Goal: Information Seeking & Learning: Check status

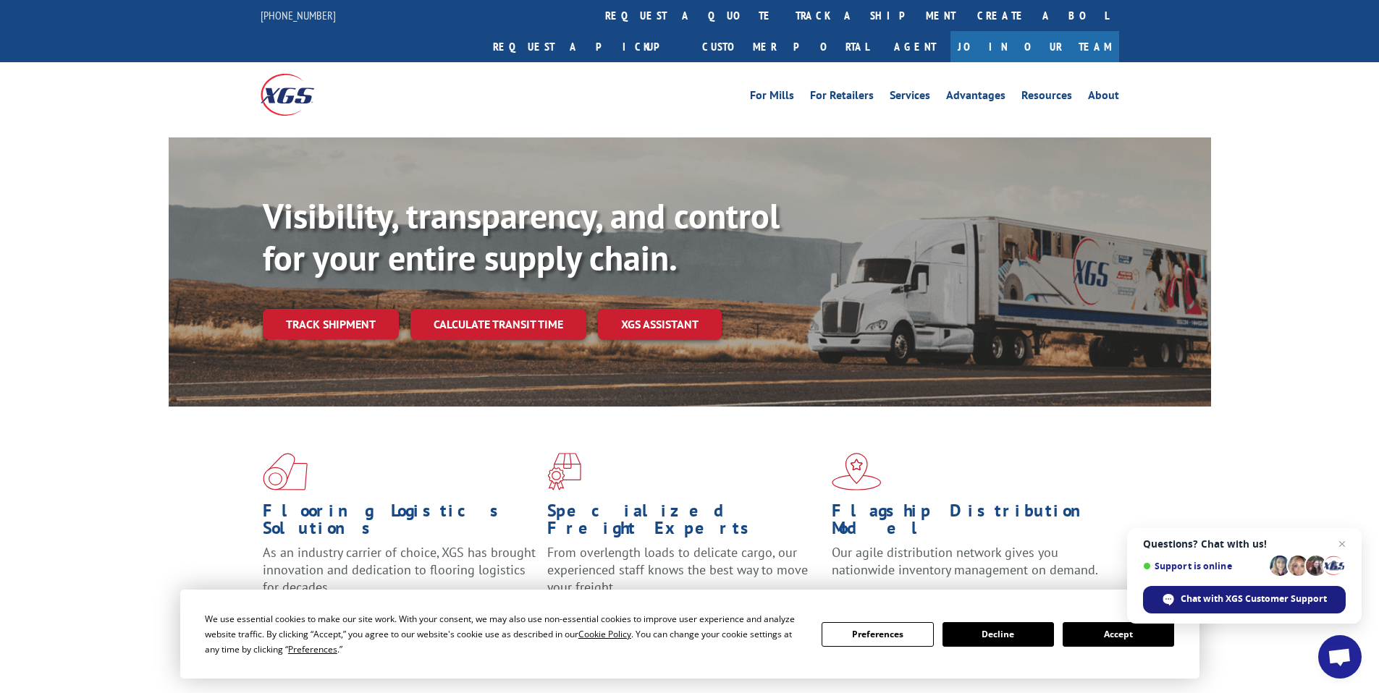
click at [1231, 603] on span "Chat with XGS Customer Support" at bounding box center [1253, 599] width 146 height 13
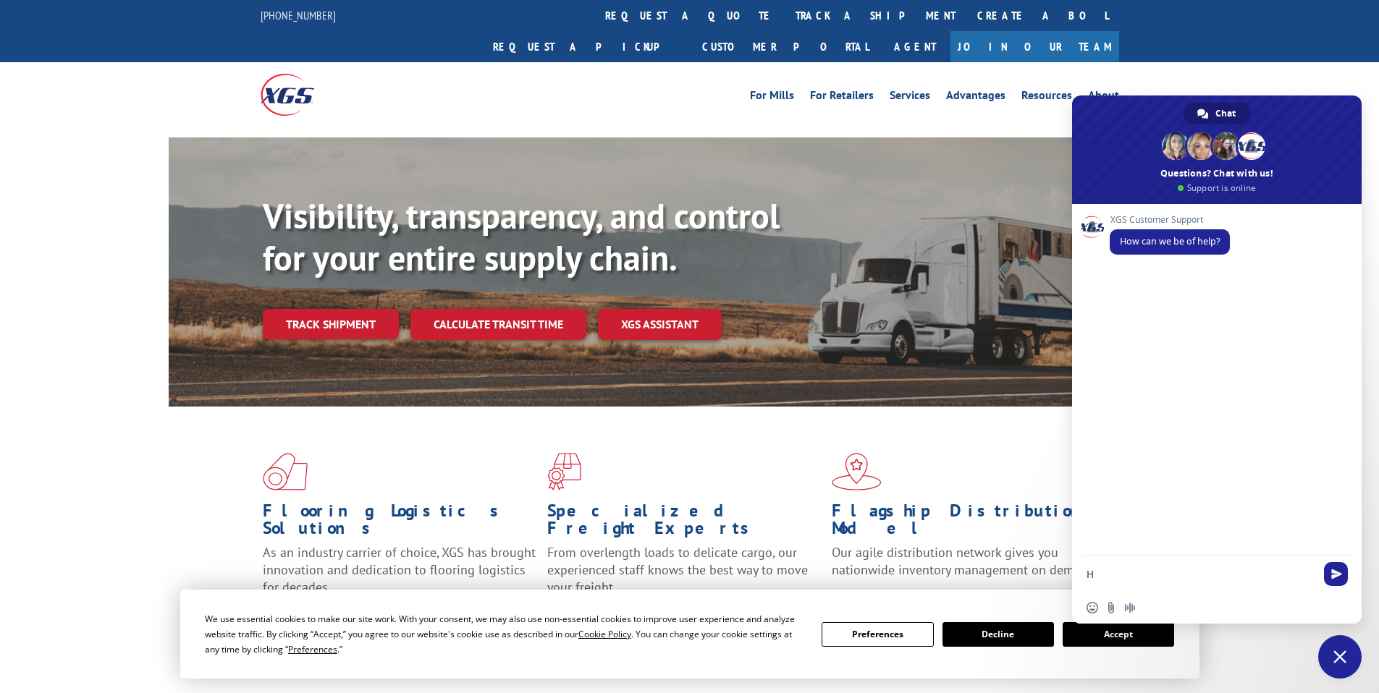
type textarea "Hi"
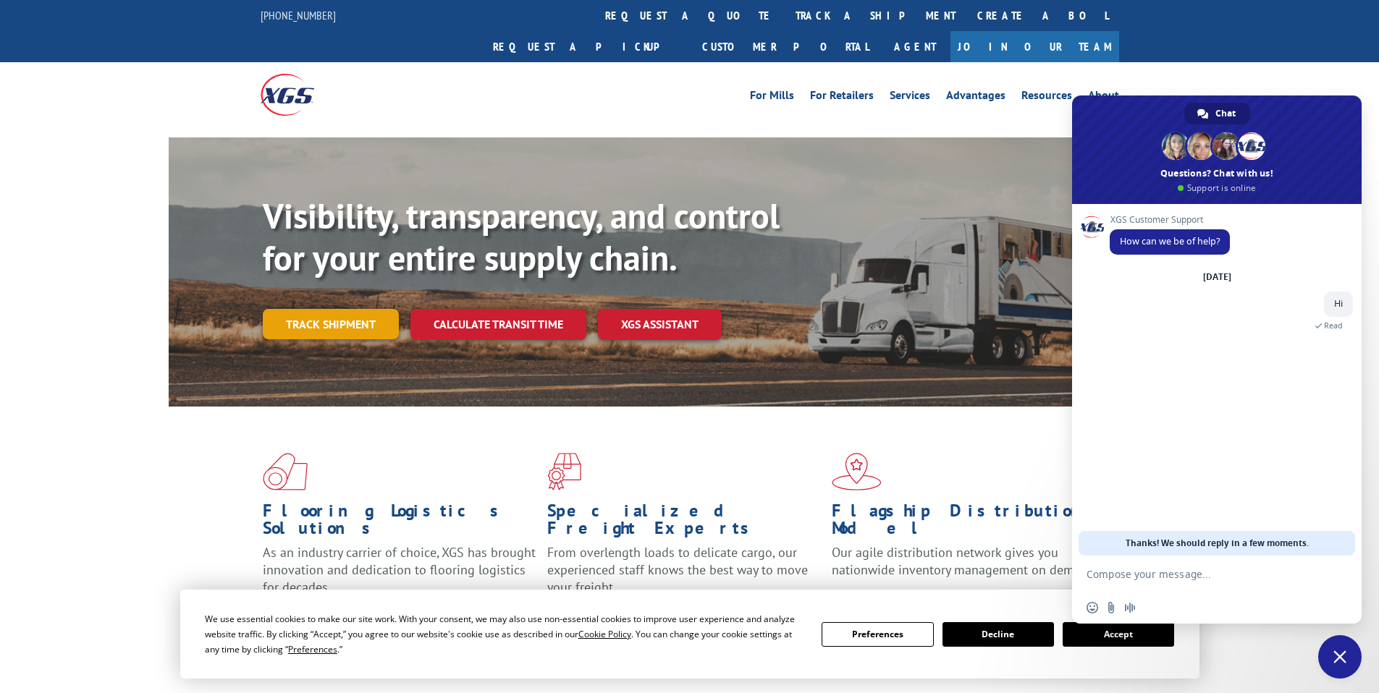
click at [347, 309] on link "Track shipment" at bounding box center [331, 324] width 136 height 30
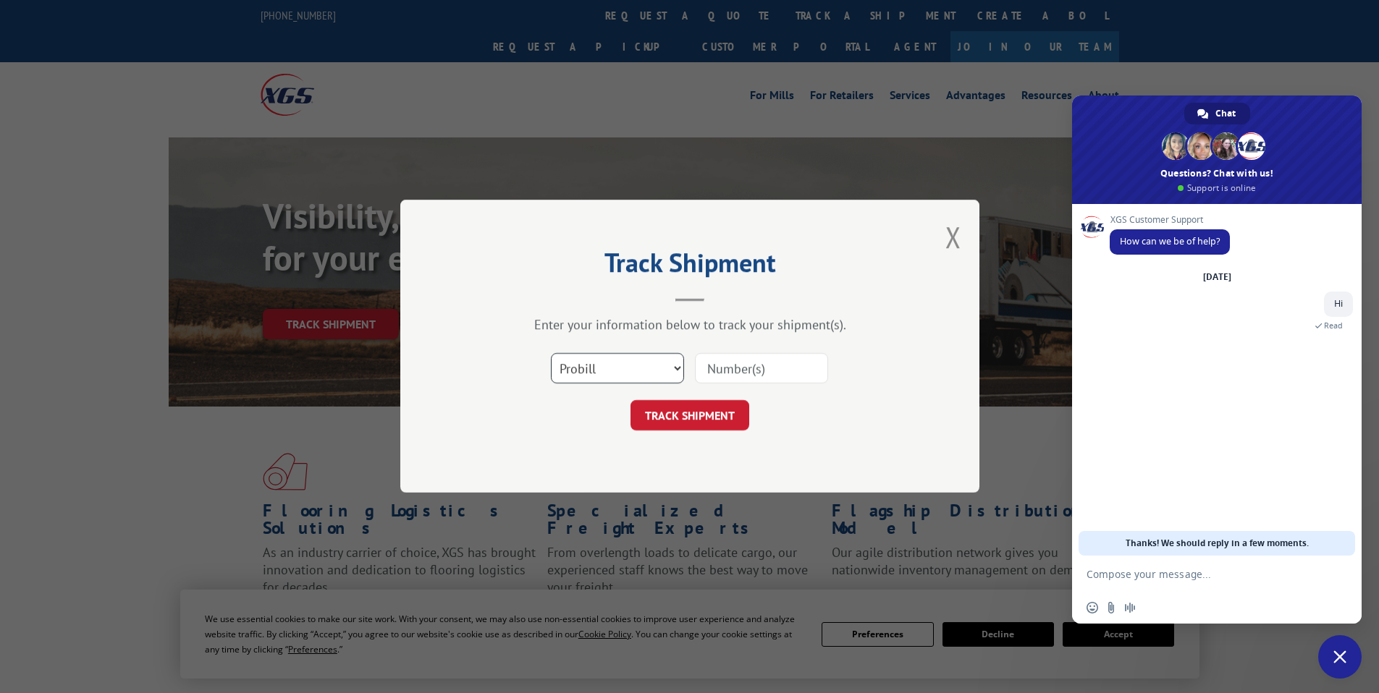
click at [674, 372] on select "Select category... Probill BOL PO" at bounding box center [617, 369] width 133 height 30
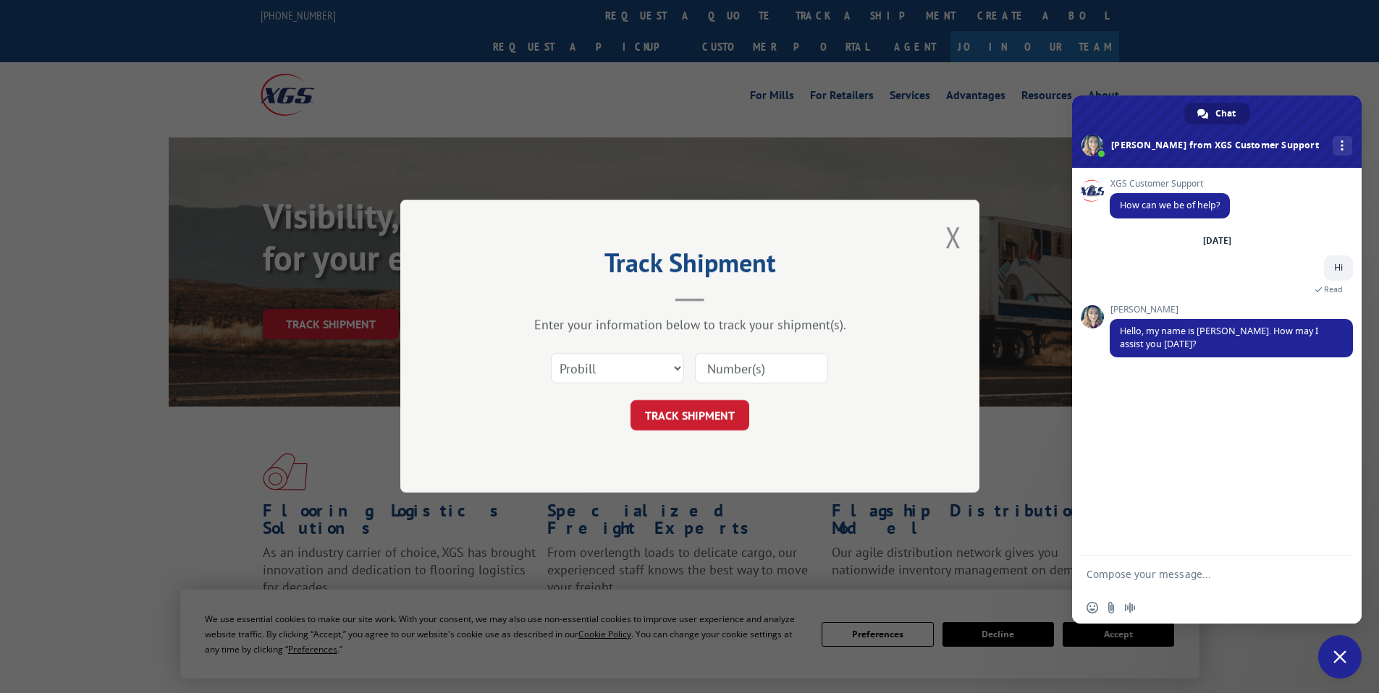
click at [621, 410] on div "TRACK SHIPMENT" at bounding box center [690, 416] width 434 height 30
click at [1168, 579] on textarea "Compose your message..." at bounding box center [1200, 574] width 229 height 13
paste textarea "16945325"
type textarea "I am checking for the tracking number 16945325"
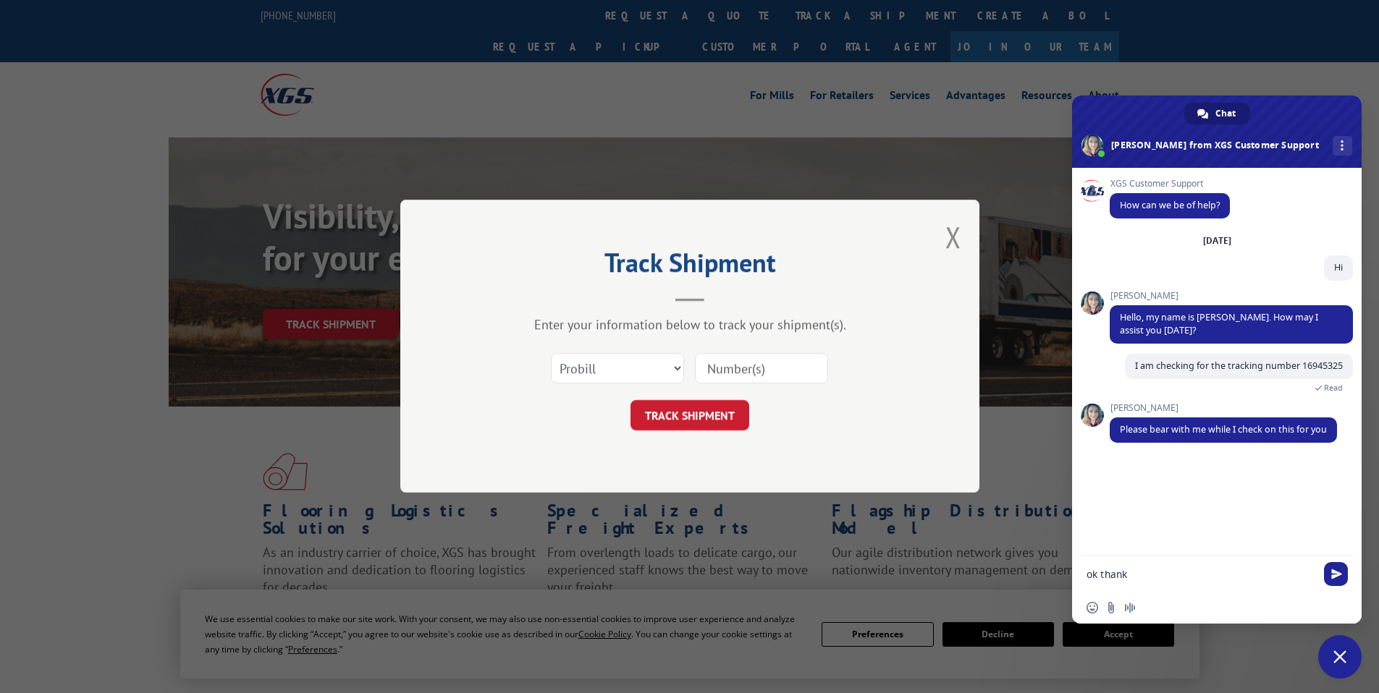
type textarea "ok thanks"
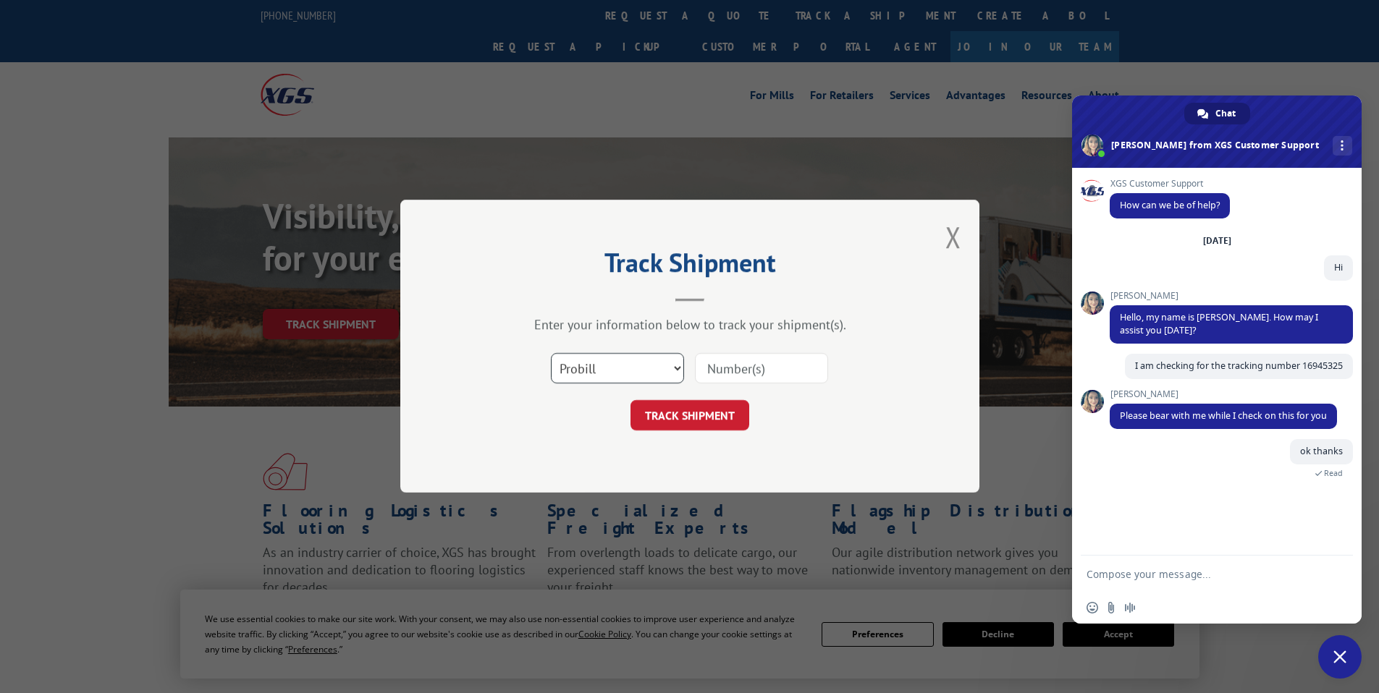
click at [664, 367] on select "Select category... Probill BOL PO" at bounding box center [617, 369] width 133 height 30
click at [732, 368] on input at bounding box center [761, 369] width 133 height 30
paste input "16945325"
type input "16945325"
click at [693, 422] on button "TRACK SHIPMENT" at bounding box center [689, 416] width 119 height 30
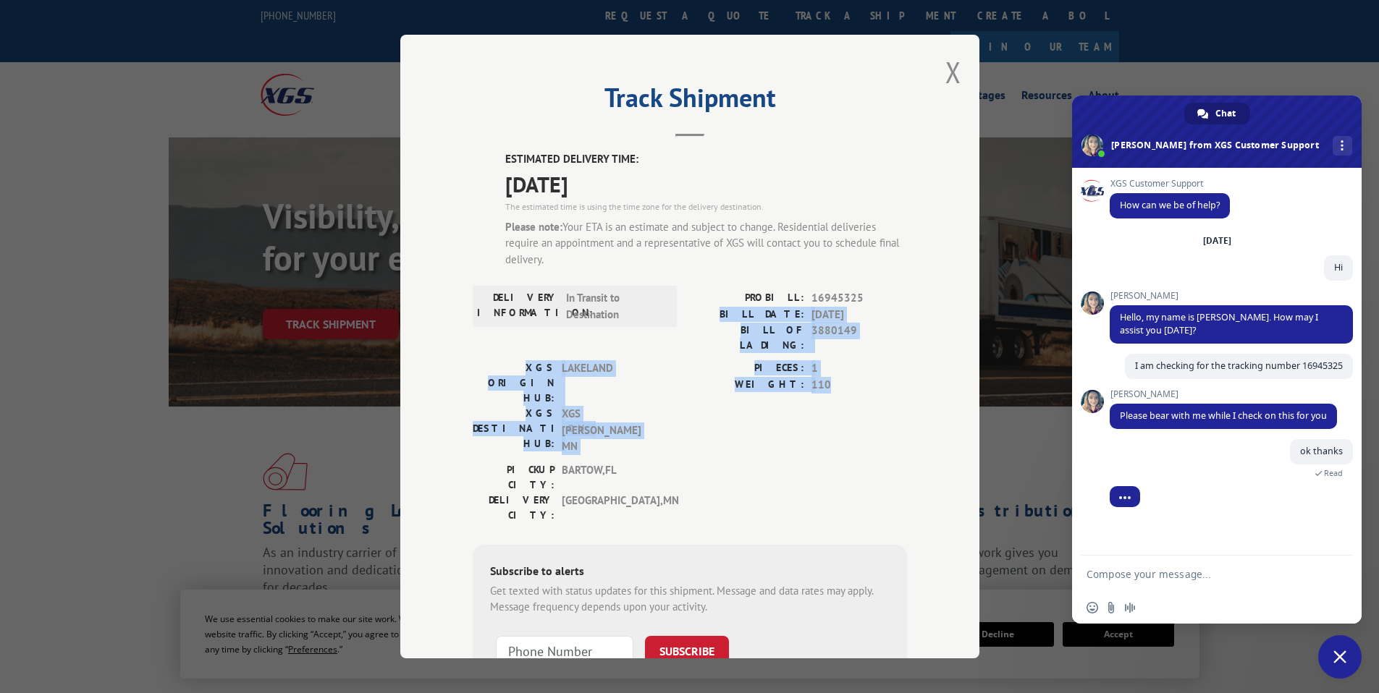
drag, startPoint x: 748, startPoint y: 312, endPoint x: 858, endPoint y: 376, distance: 127.5
click at [858, 376] on div "ESTIMATED DELIVERY TIME: [DATE] The estimated time is using the time zone for t…" at bounding box center [690, 446] width 434 height 590
click at [858, 376] on span "110" at bounding box center [859, 384] width 96 height 17
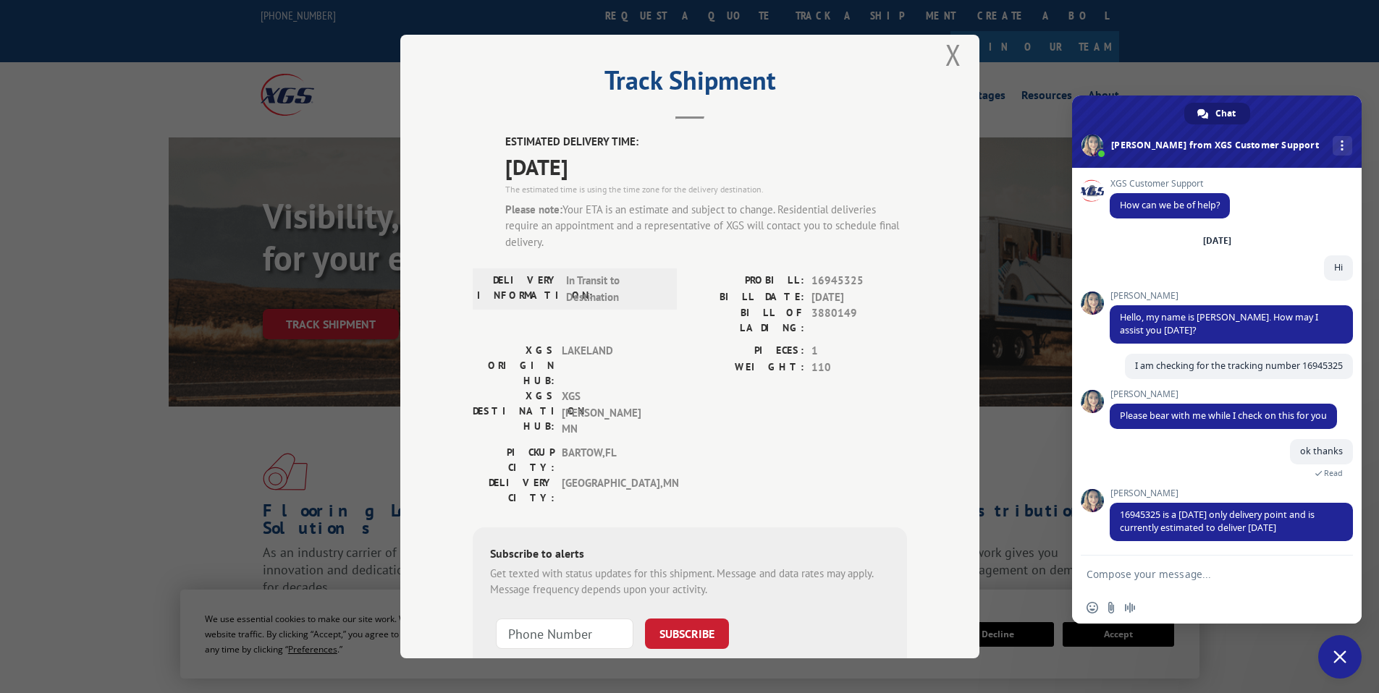
scroll to position [2, 0]
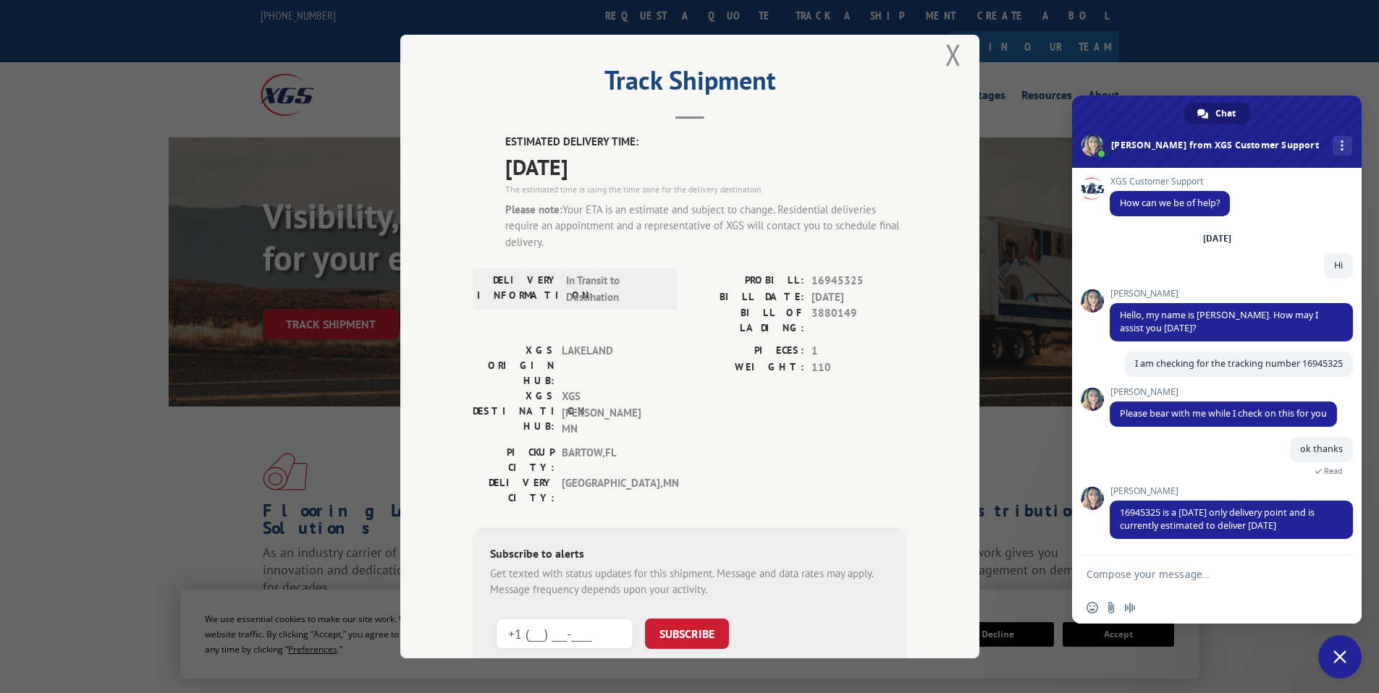
click at [590, 618] on input "+1 (___) ___-____" at bounding box center [565, 633] width 138 height 30
type input "[PHONE_NUMBER]"
click at [692, 618] on button "SUBSCRIBE" at bounding box center [687, 633] width 84 height 30
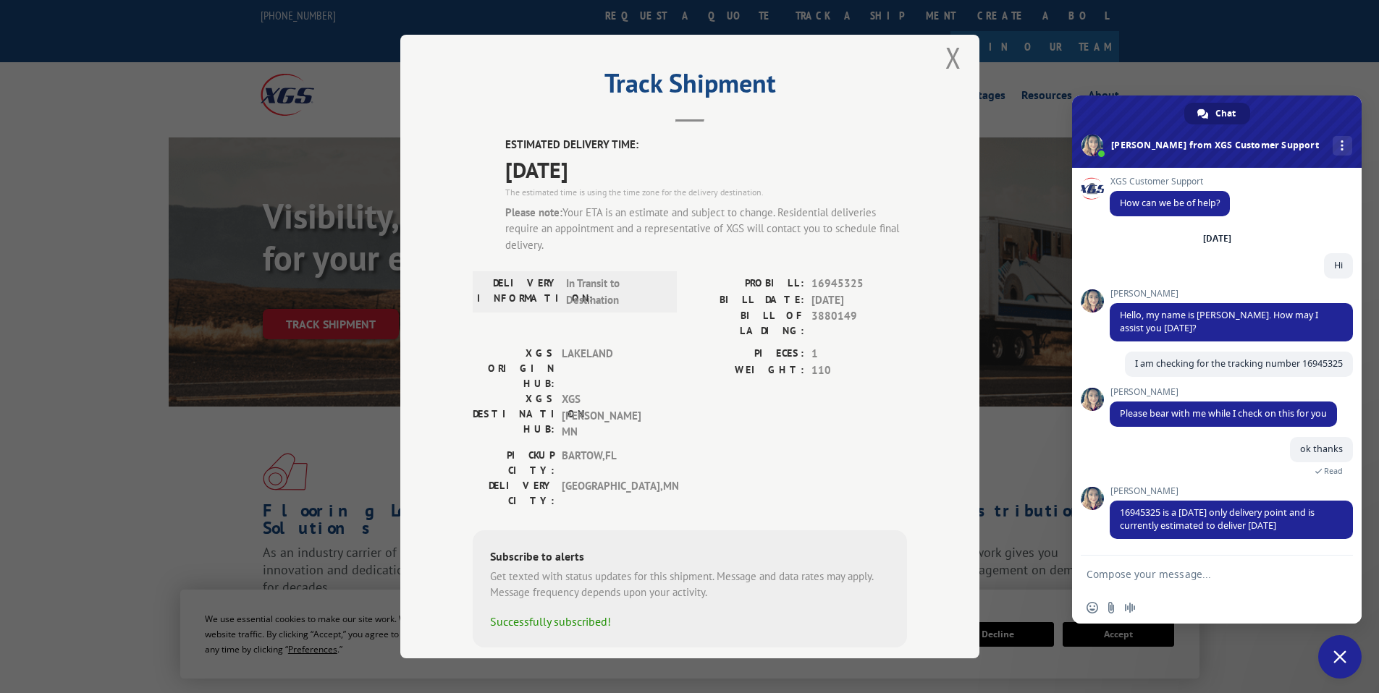
click at [1173, 584] on form at bounding box center [1200, 575] width 229 height 39
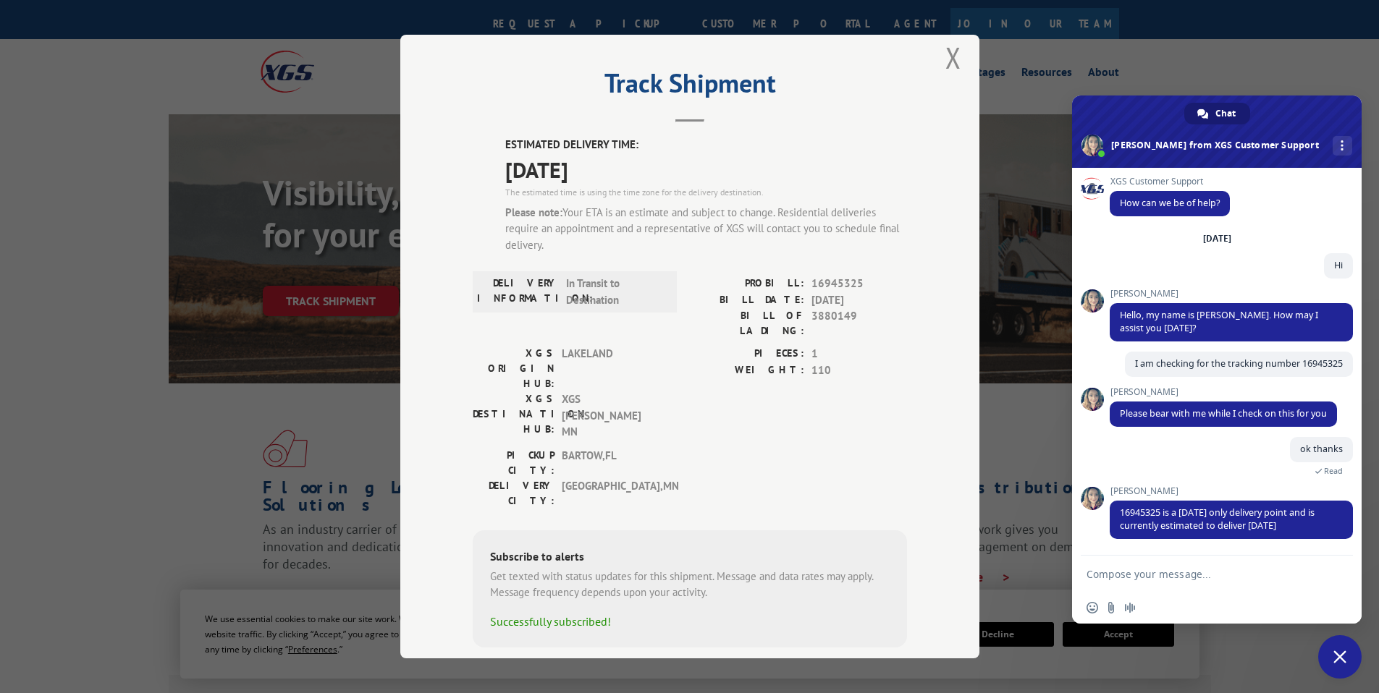
scroll to position [25, 0]
click at [1222, 580] on textarea "Compose your message..." at bounding box center [1200, 574] width 229 height 13
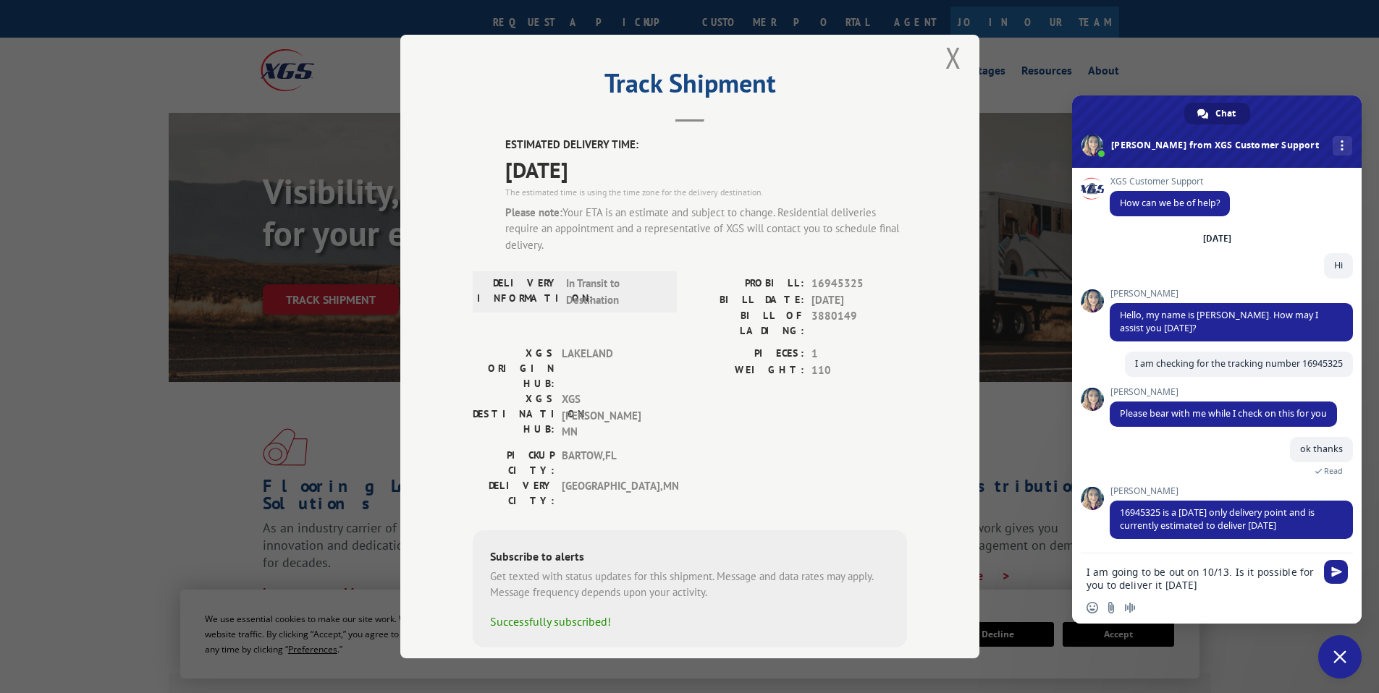
type textarea "I am going to be out on 10/13. Is it possible for you to deliver it [DATE]"
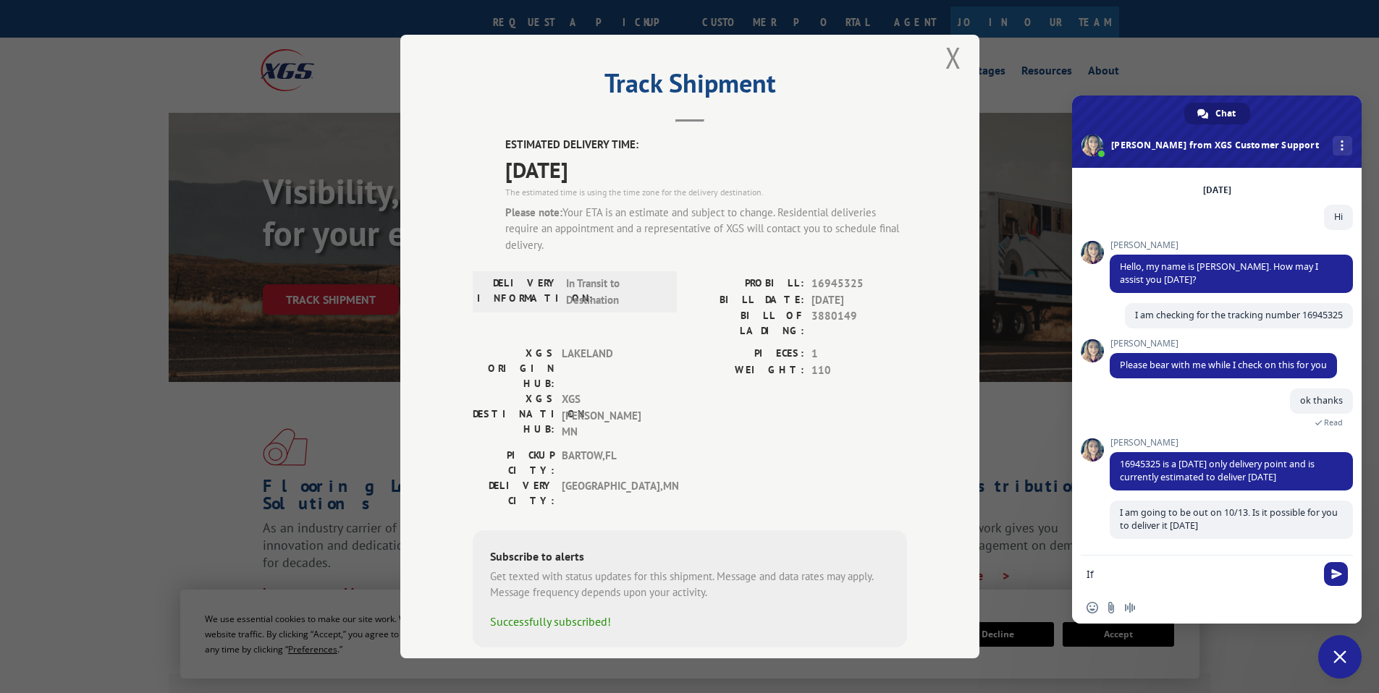
scroll to position [51, 0]
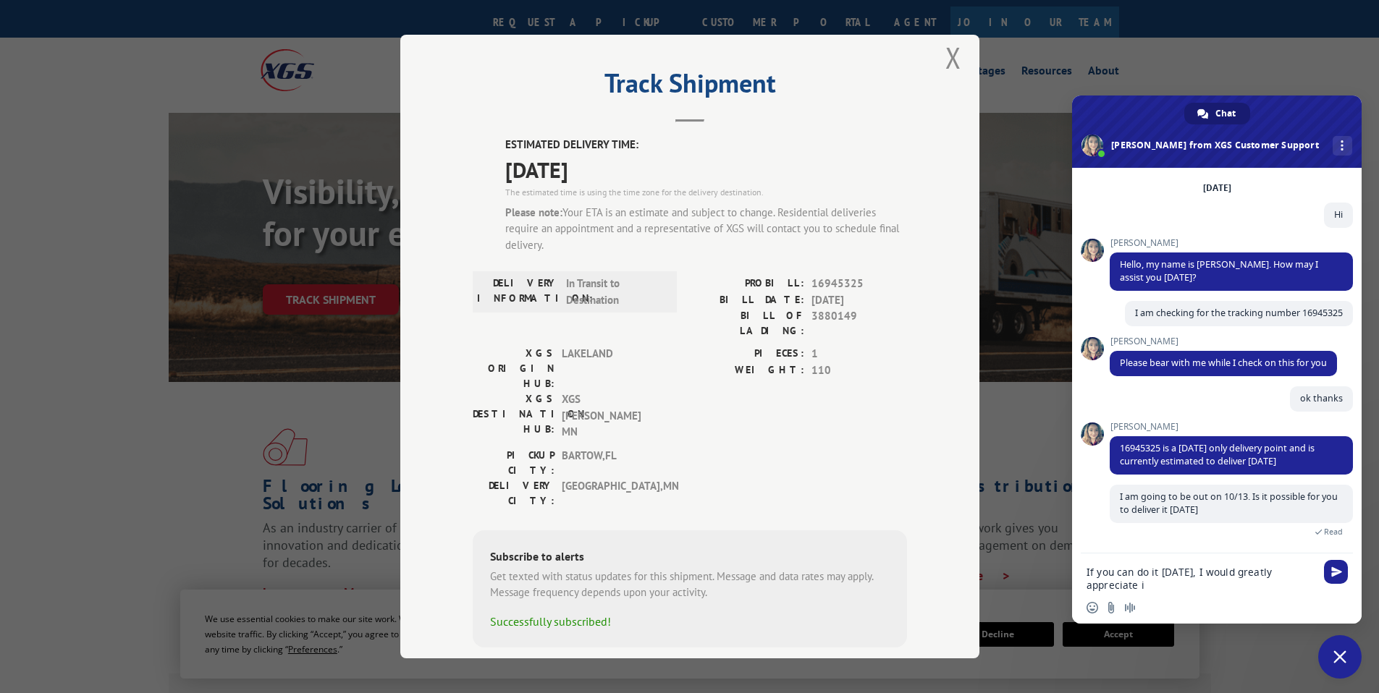
type textarea "If you can do it [DATE], I would greatly appreciate it"
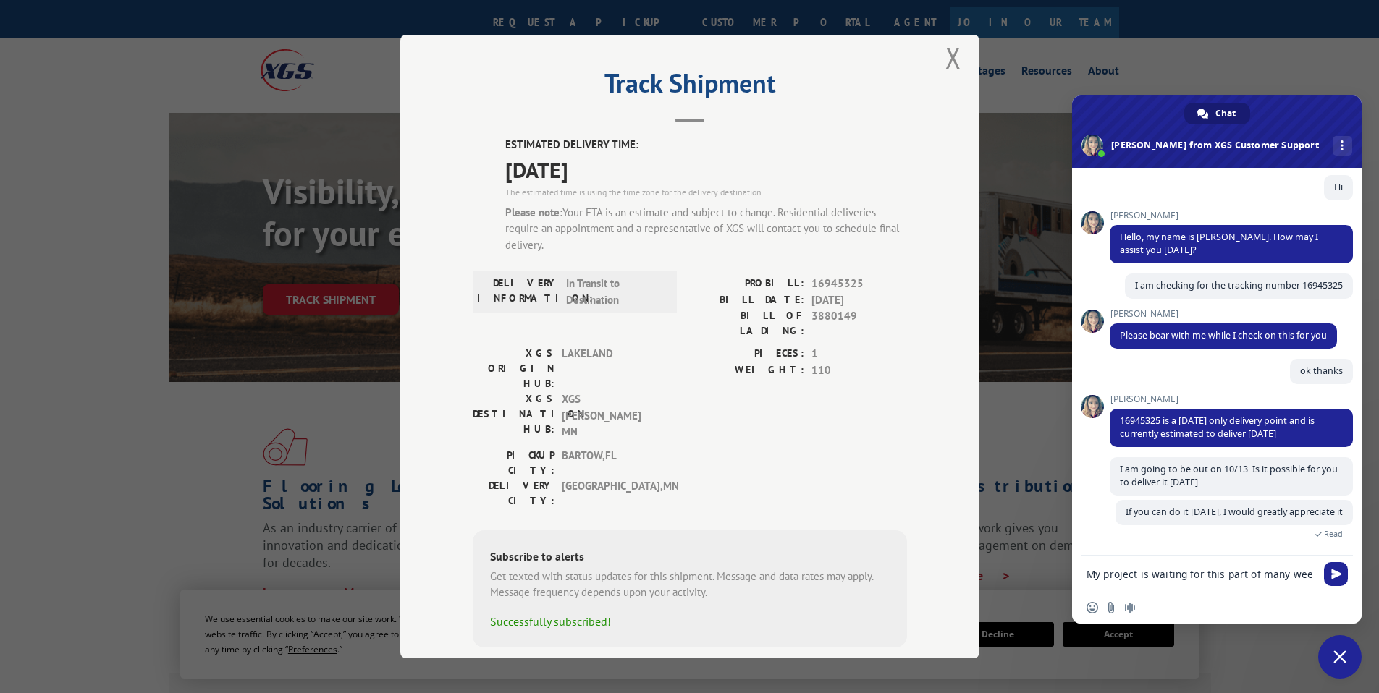
scroll to position [96, 0]
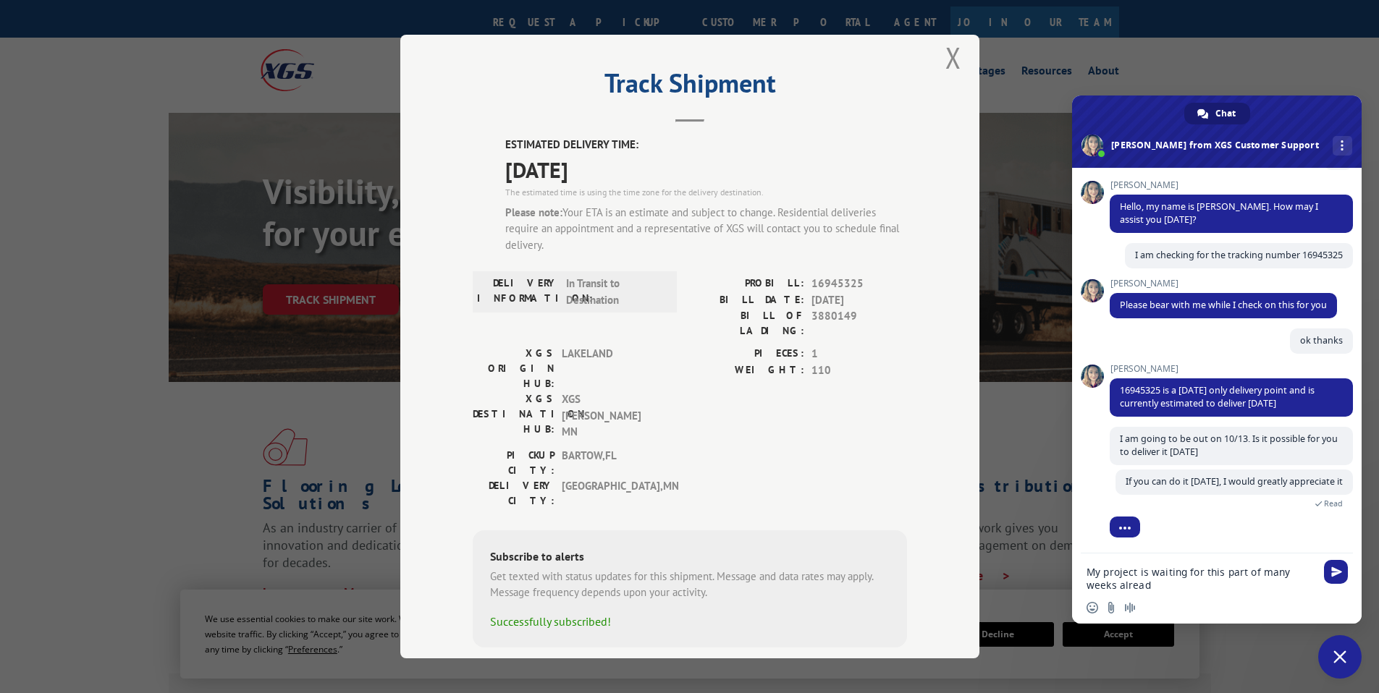
type textarea "My project is waiting for this part of many weeks already"
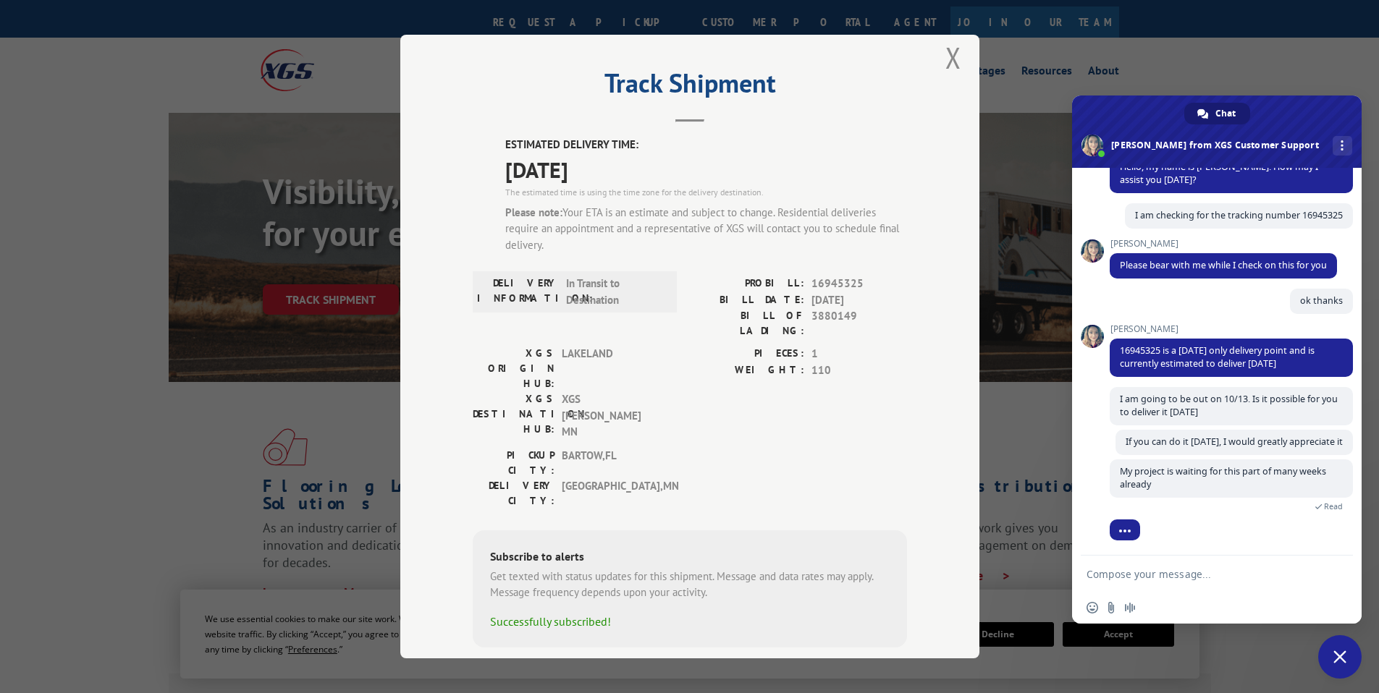
scroll to position [164, 0]
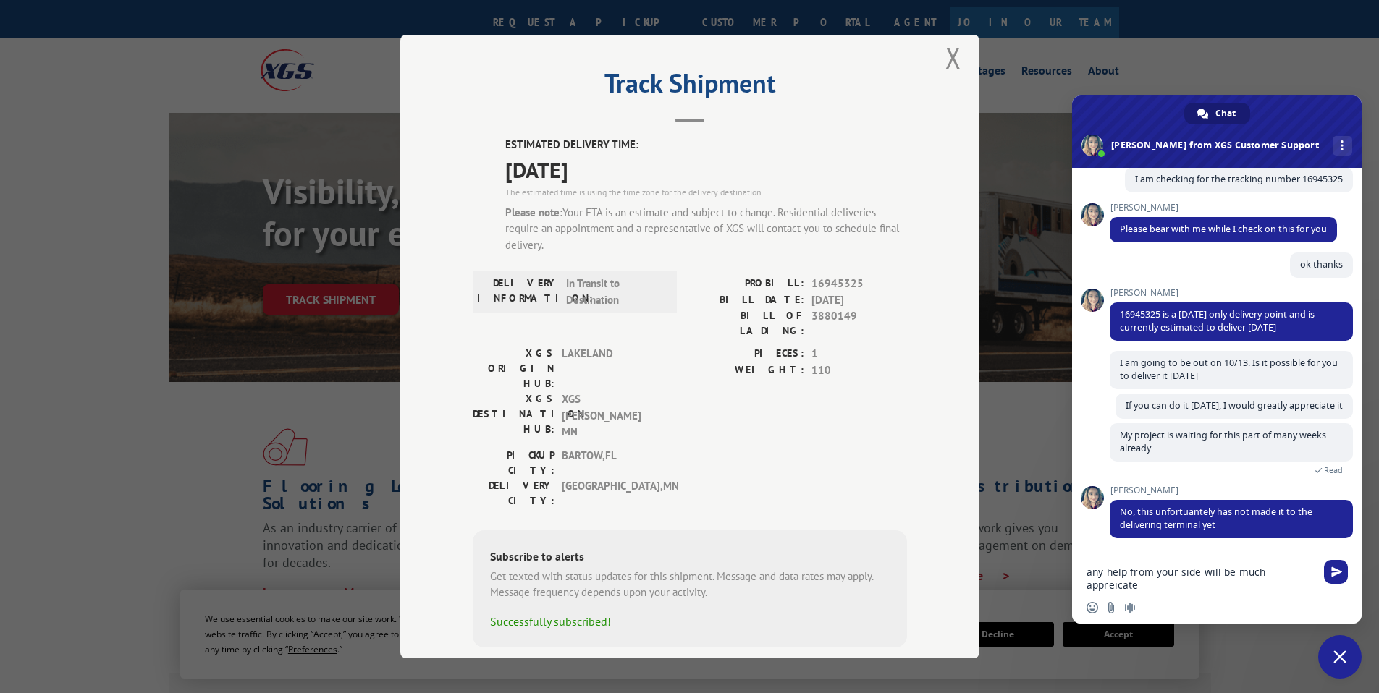
type textarea "any help from your side will be much appreicated"
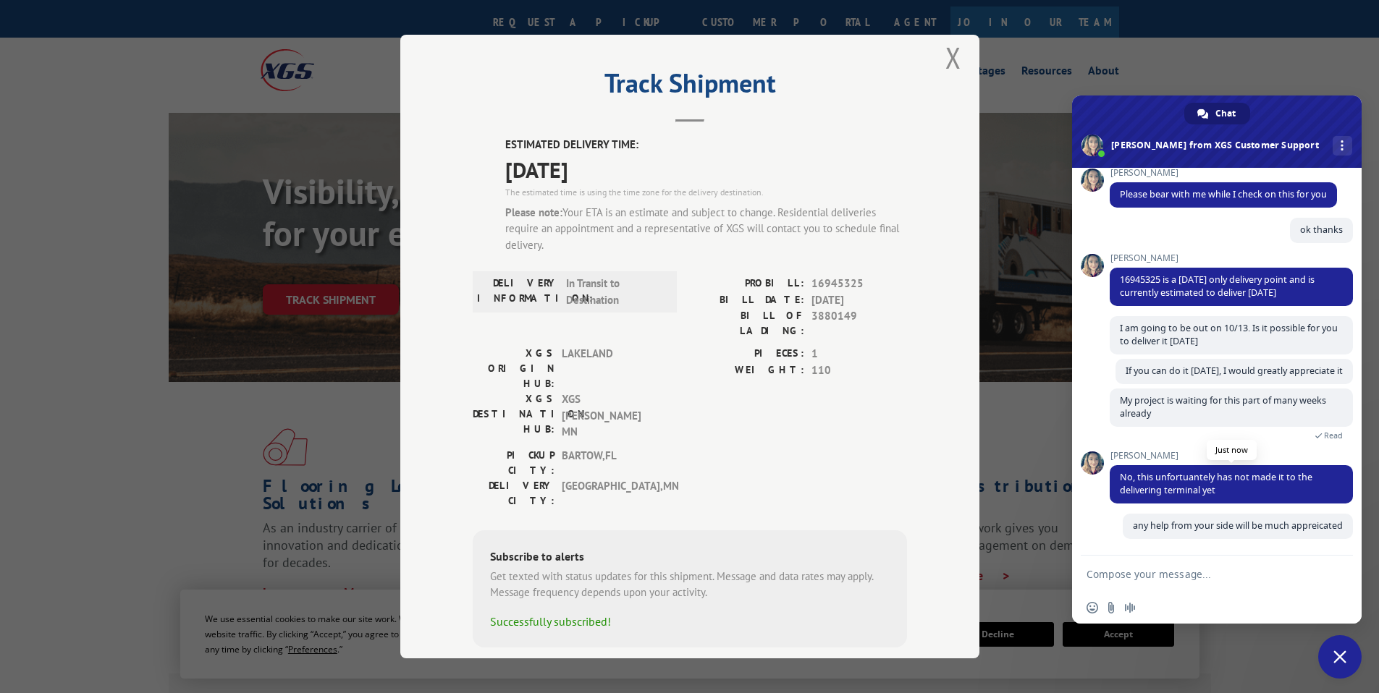
scroll to position [234, 0]
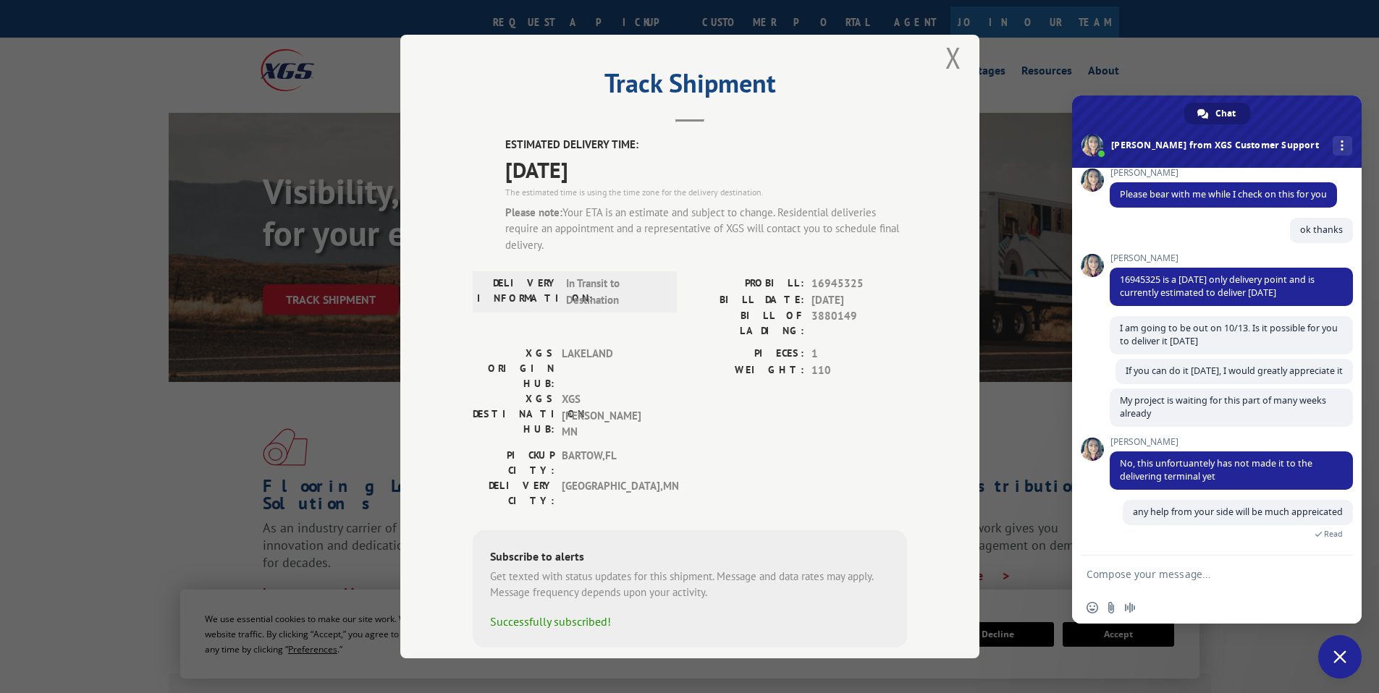
click at [1233, 583] on form at bounding box center [1200, 575] width 229 height 39
click at [1233, 577] on textarea "Compose your message..." at bounding box center [1200, 574] width 229 height 13
type textarea "ok"
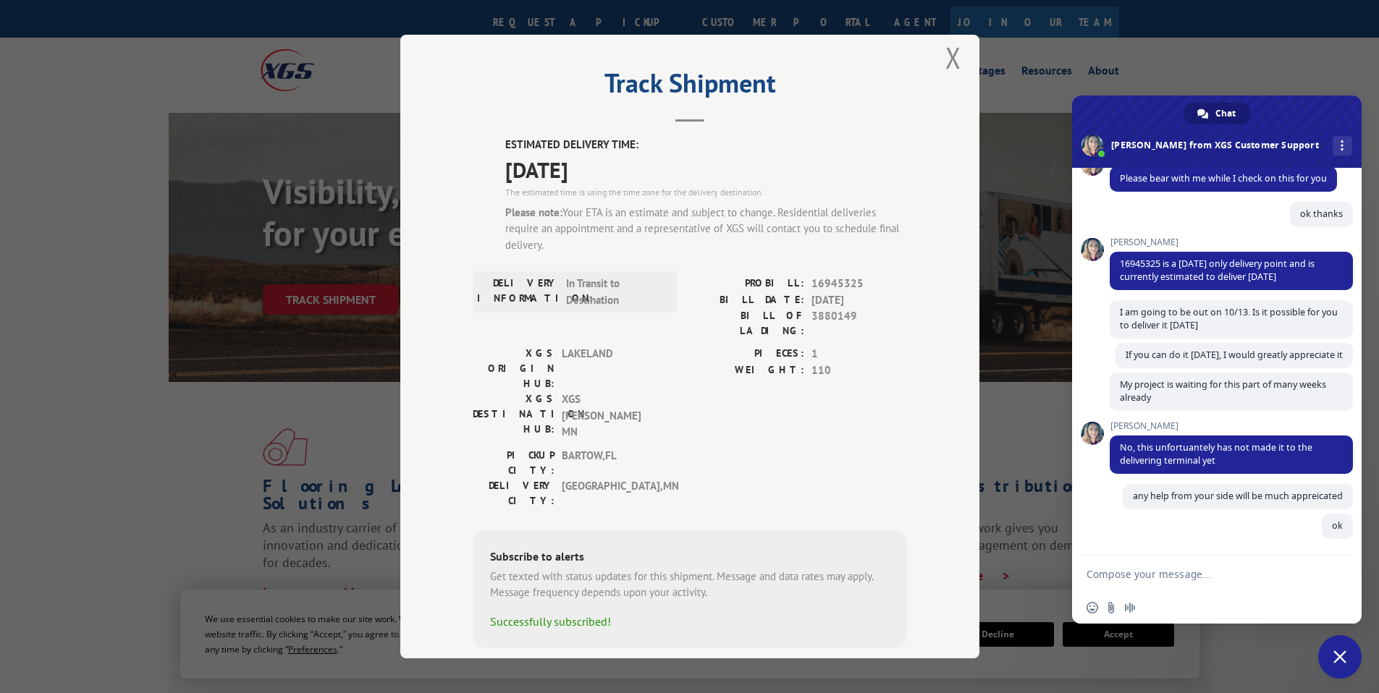
scroll to position [264, 0]
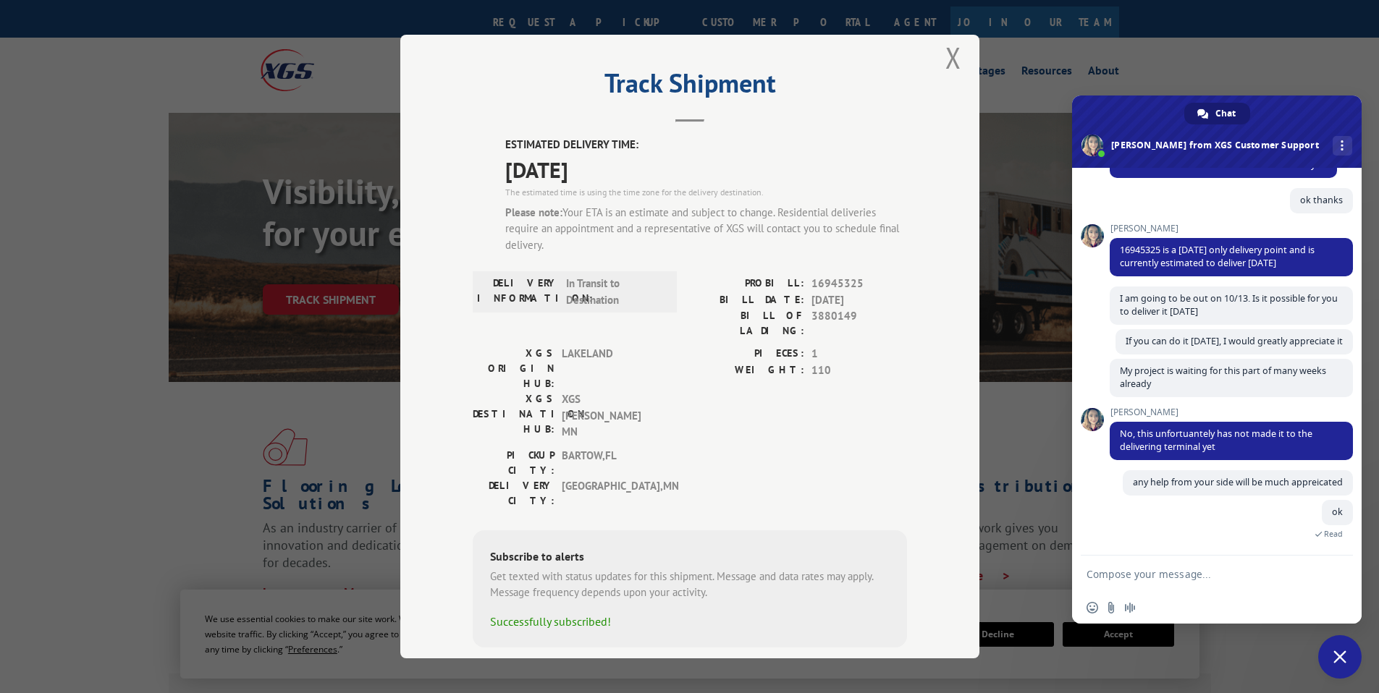
click at [1154, 584] on form at bounding box center [1200, 575] width 229 height 39
click at [1154, 580] on textarea "Compose your message..." at bounding box center [1200, 574] width 229 height 13
type textarea "what are the other options we have ?"
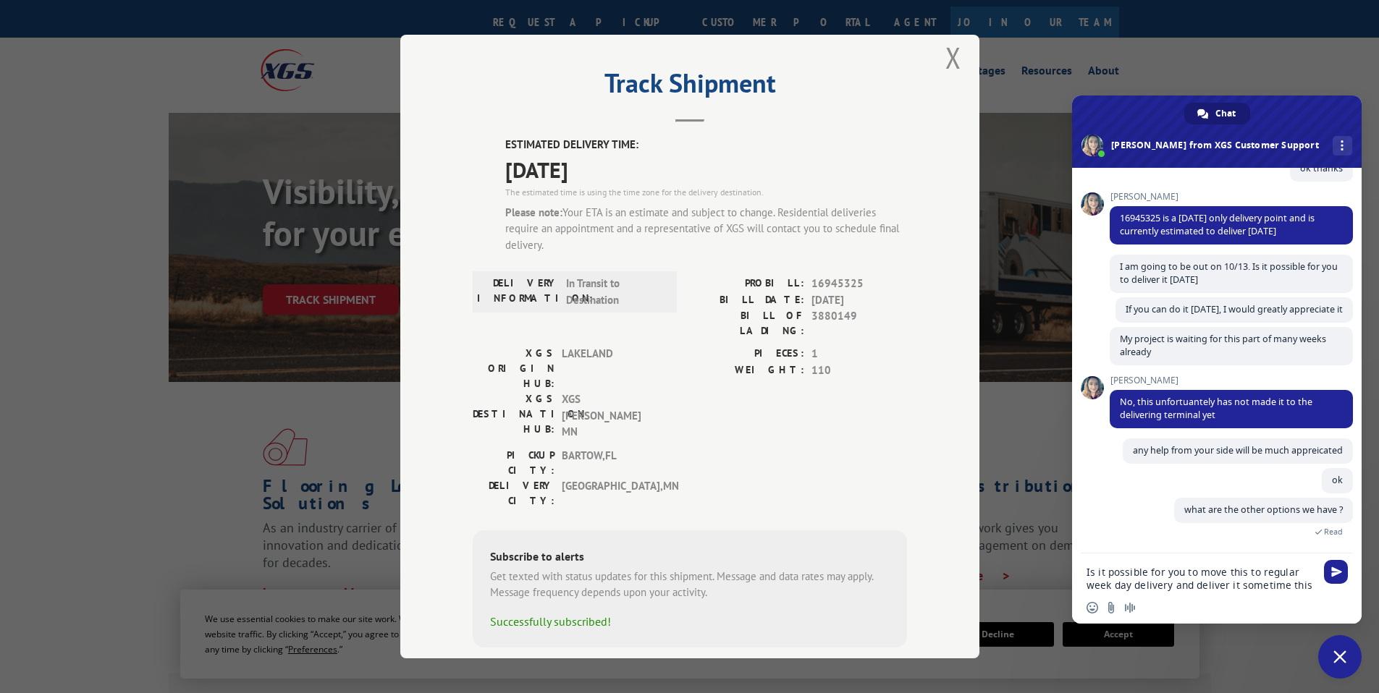
scroll to position [309, 0]
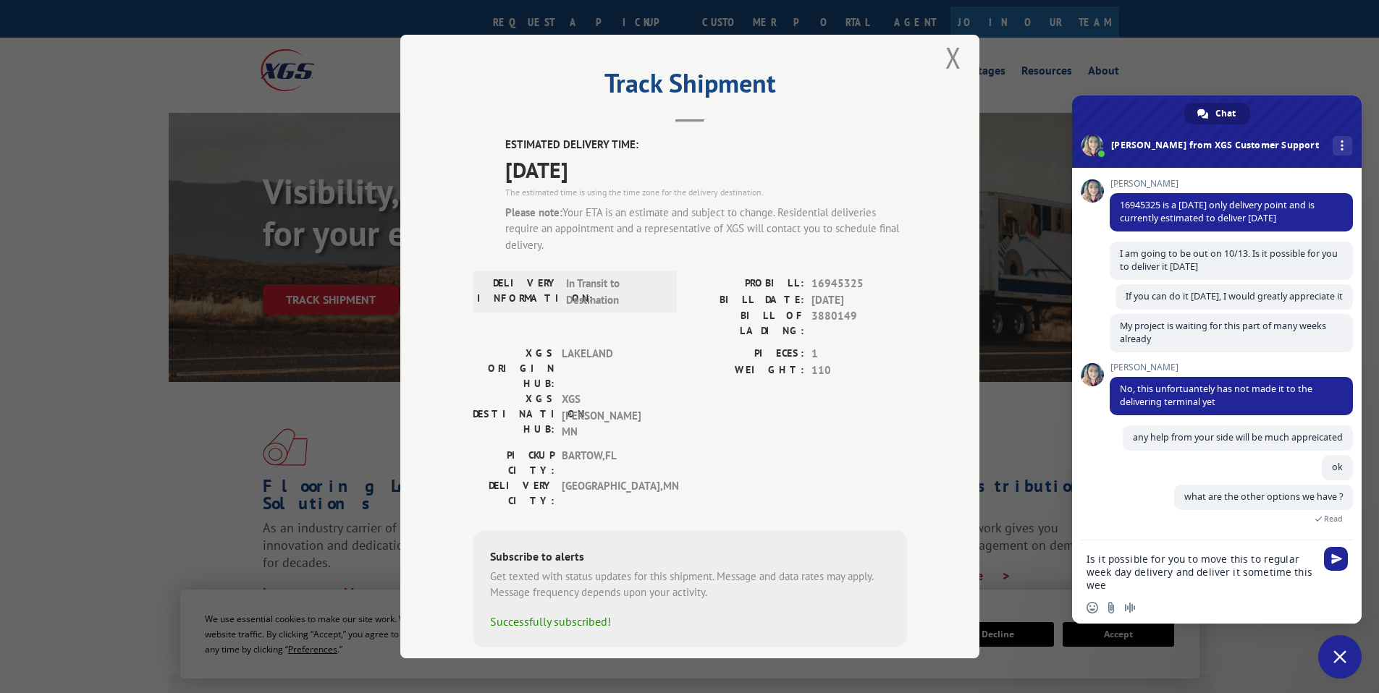
type textarea "Is it possible for you to move this to regular week day delivery and deliver it…"
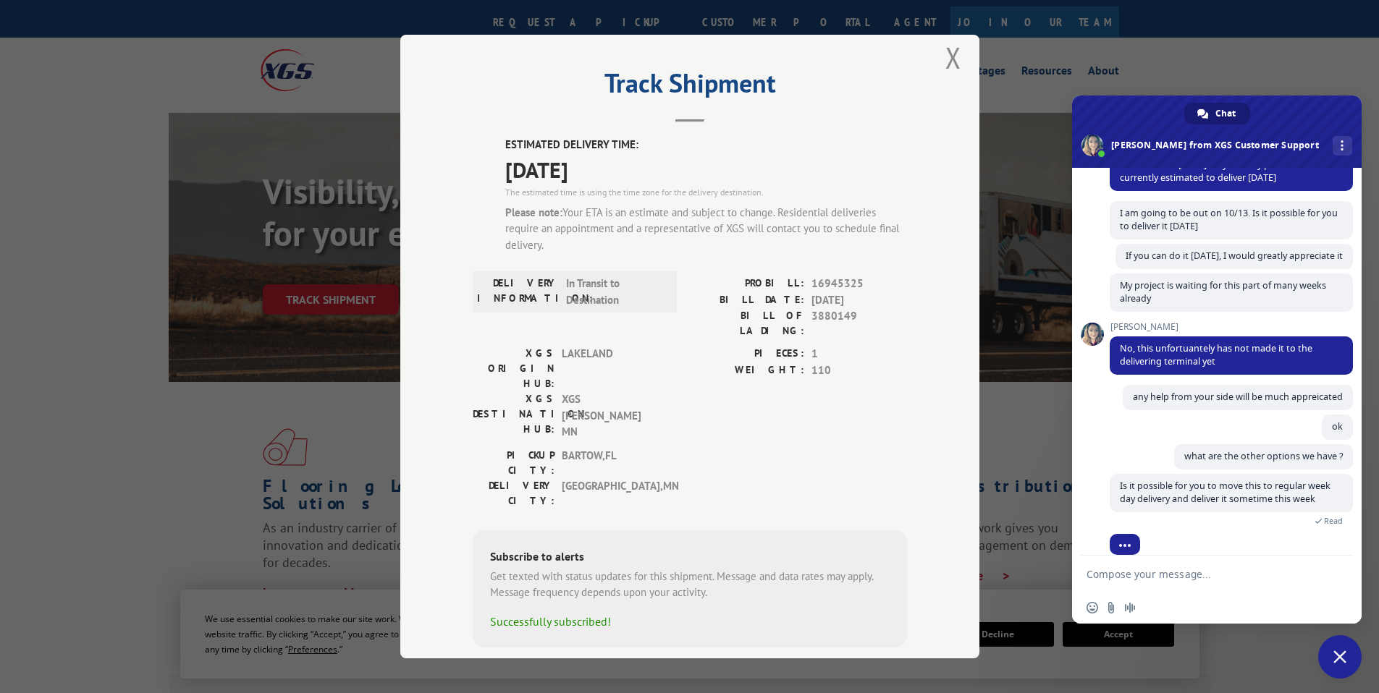
scroll to position [359, 0]
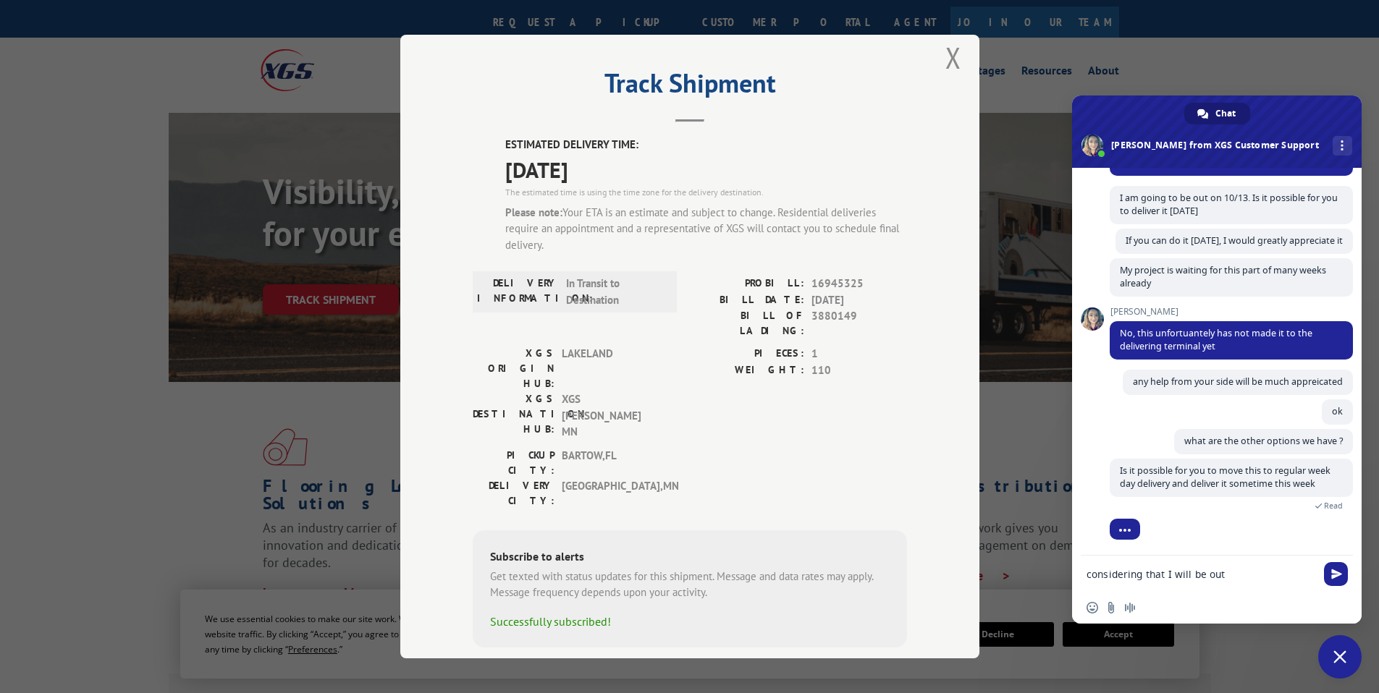
type textarea "considering that I will be out"
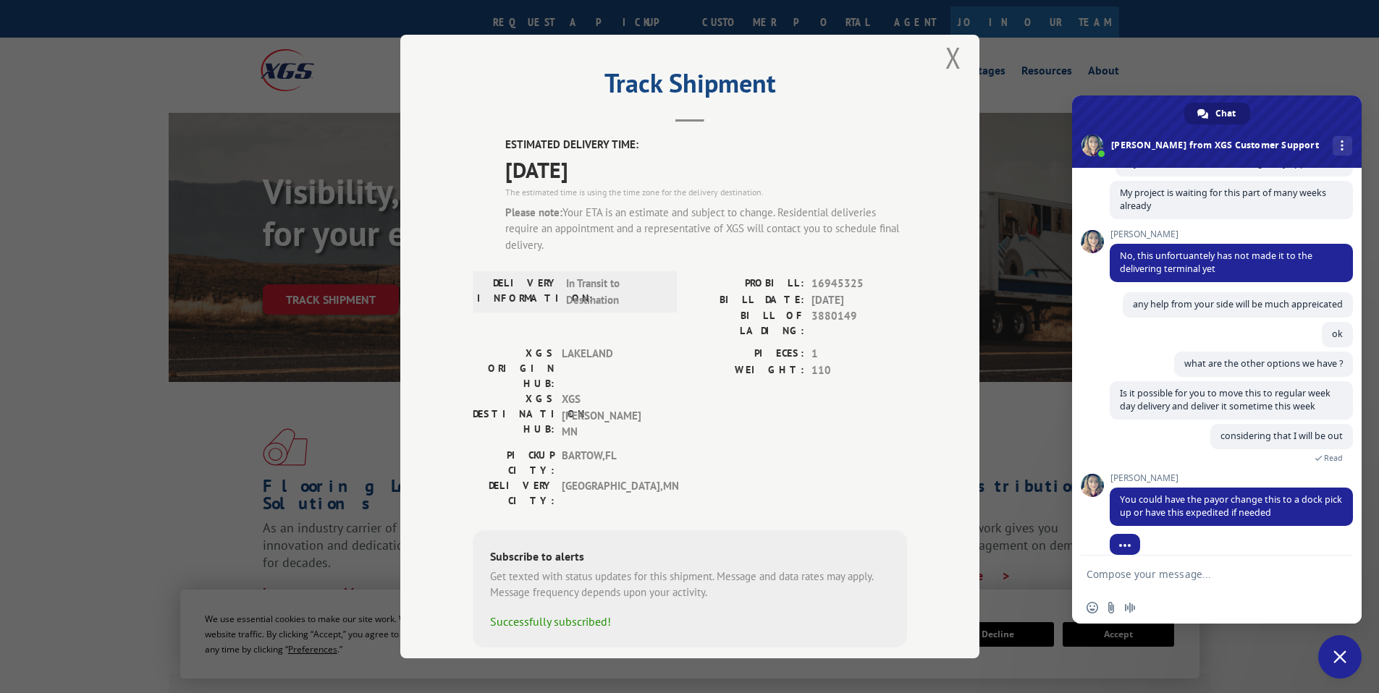
scroll to position [457, 0]
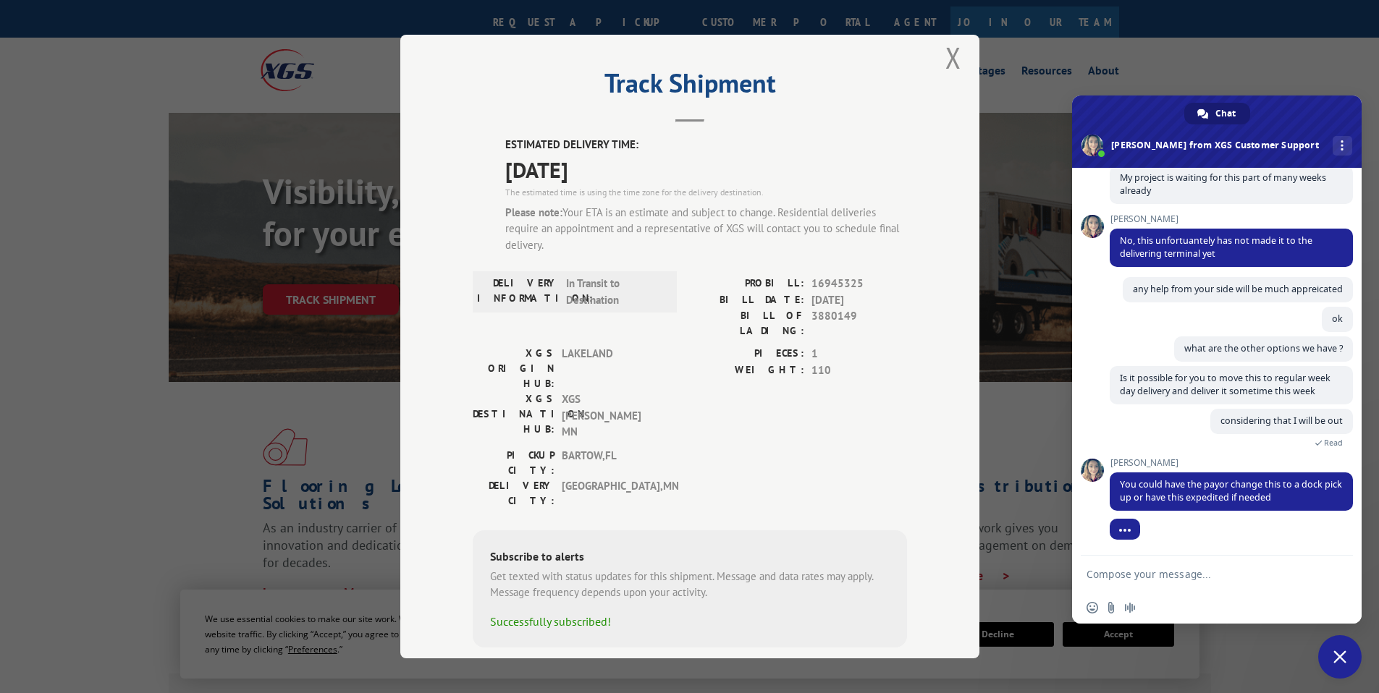
click at [1204, 580] on textarea "Compose your message..." at bounding box center [1200, 574] width 229 height 13
click at [1203, 573] on textarea "Compose your message..." at bounding box center [1200, 574] width 229 height 13
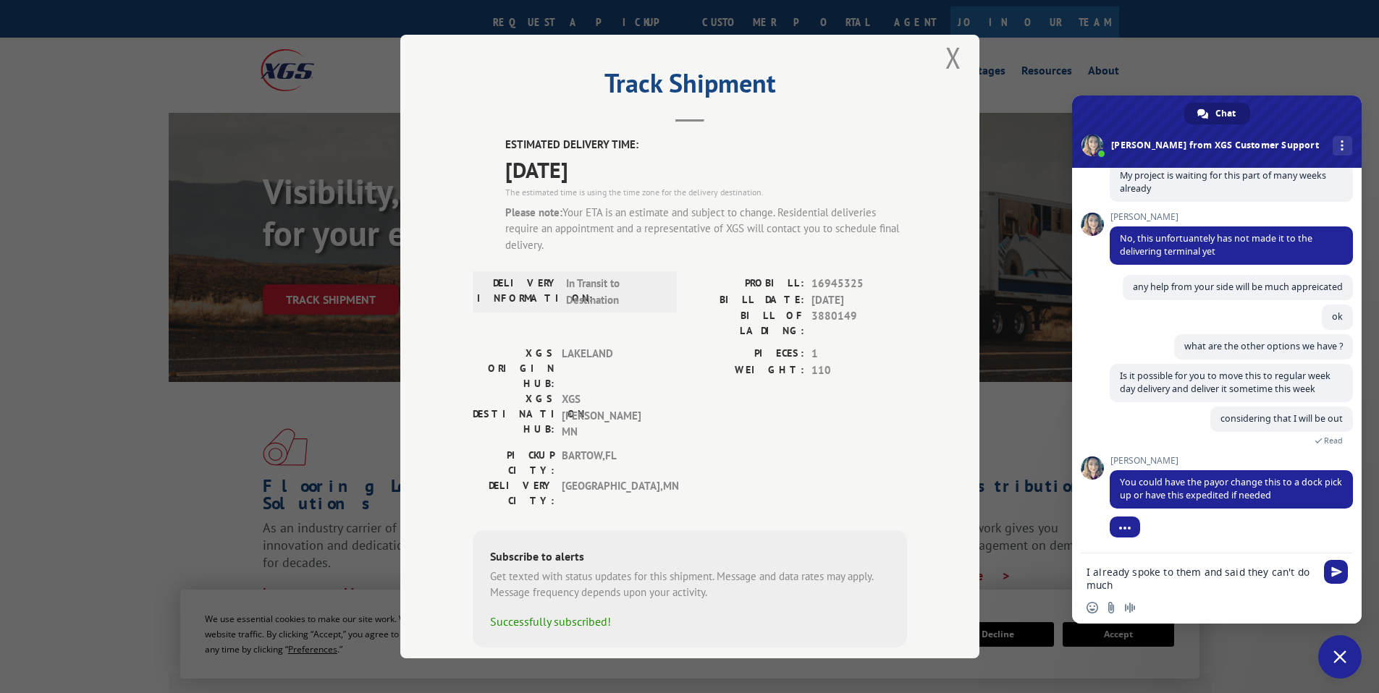
type textarea "I already spoke to them and said they can't do muc"
drag, startPoint x: 1123, startPoint y: 583, endPoint x: 1073, endPoint y: 567, distance: 51.5
click at [1073, 567] on div "I already spoke to them and said they can't do muc" at bounding box center [1217, 574] width 290 height 41
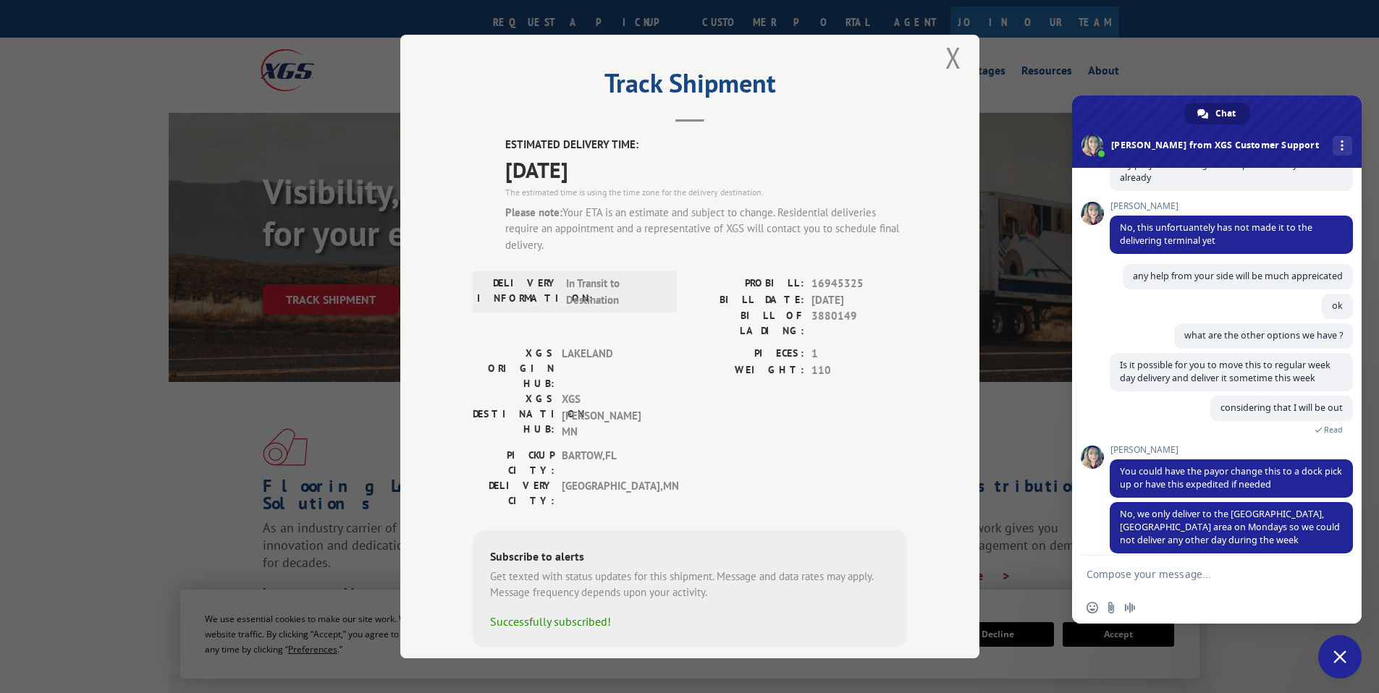
scroll to position [485, 0]
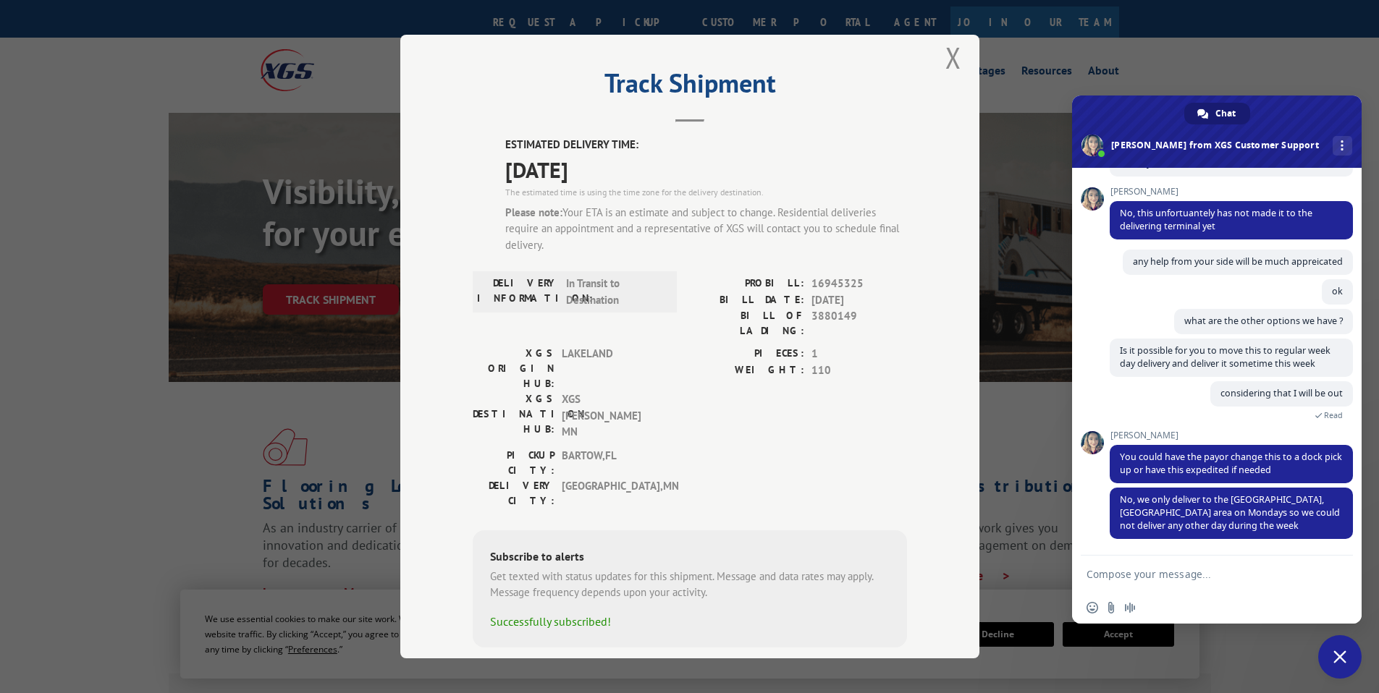
click at [1218, 574] on textarea "Compose your message..." at bounding box center [1200, 574] width 229 height 13
click at [1209, 580] on textarea "Compose your message..." at bounding box center [1200, 574] width 229 height 13
type textarea "where is the item sitting now ?"
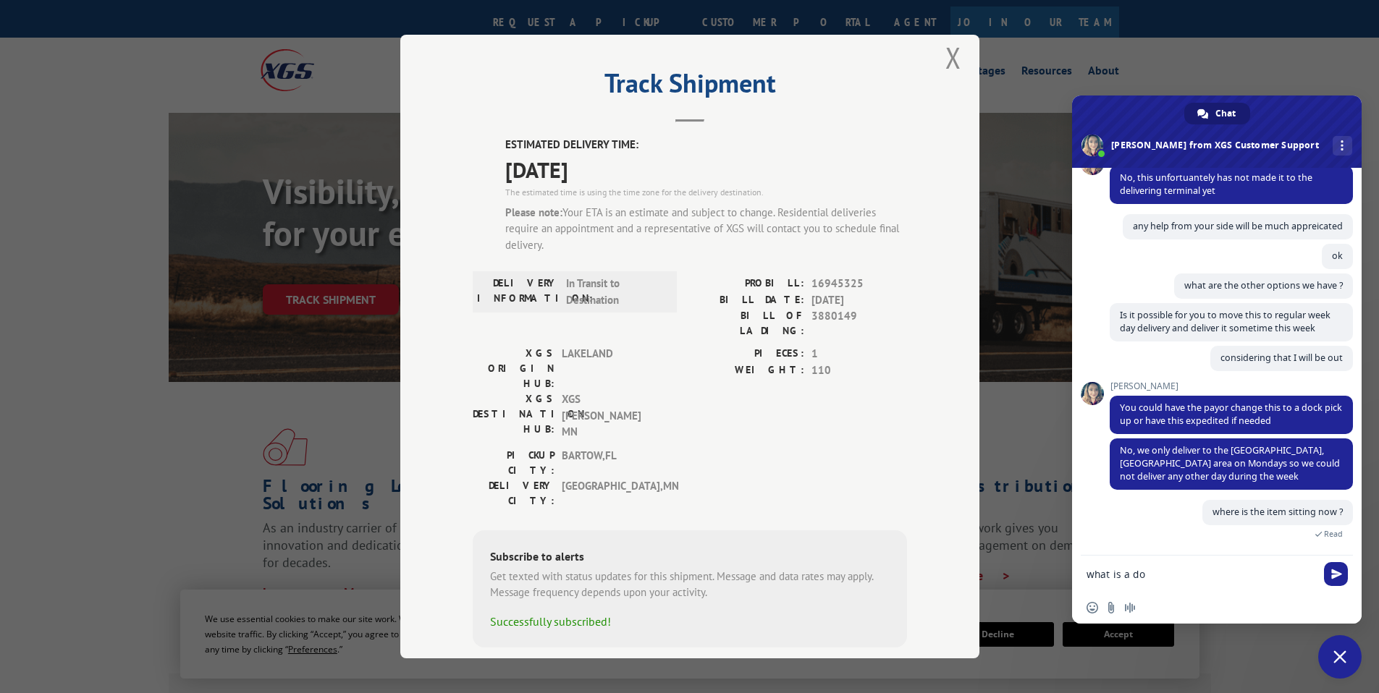
scroll to position [549, 0]
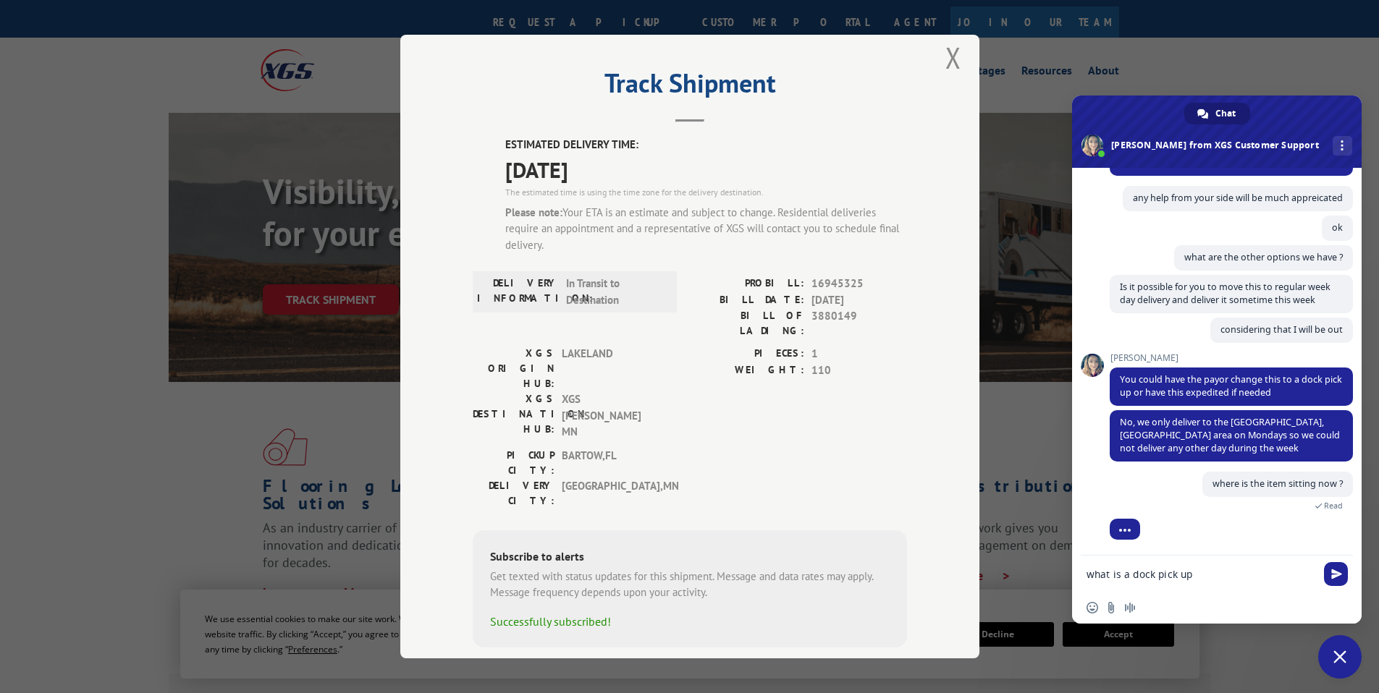
type textarea "what is a dock pick up ?"
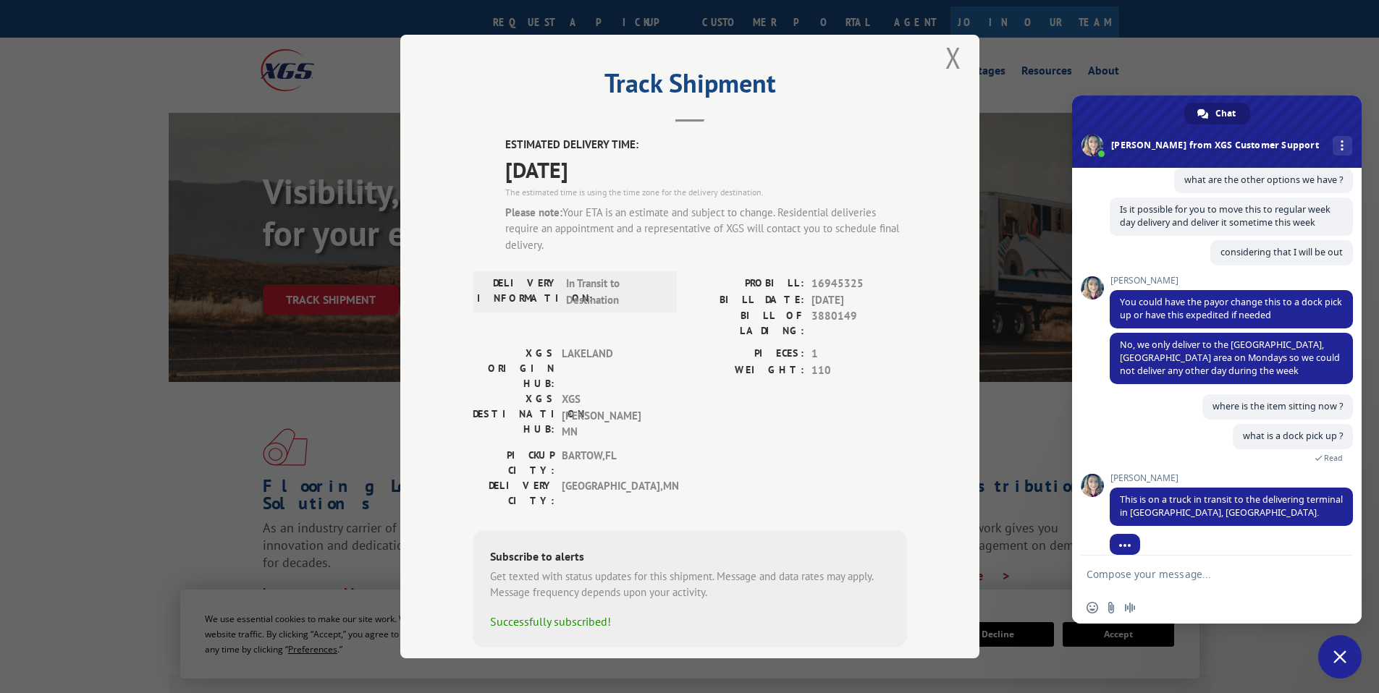
scroll to position [641, 0]
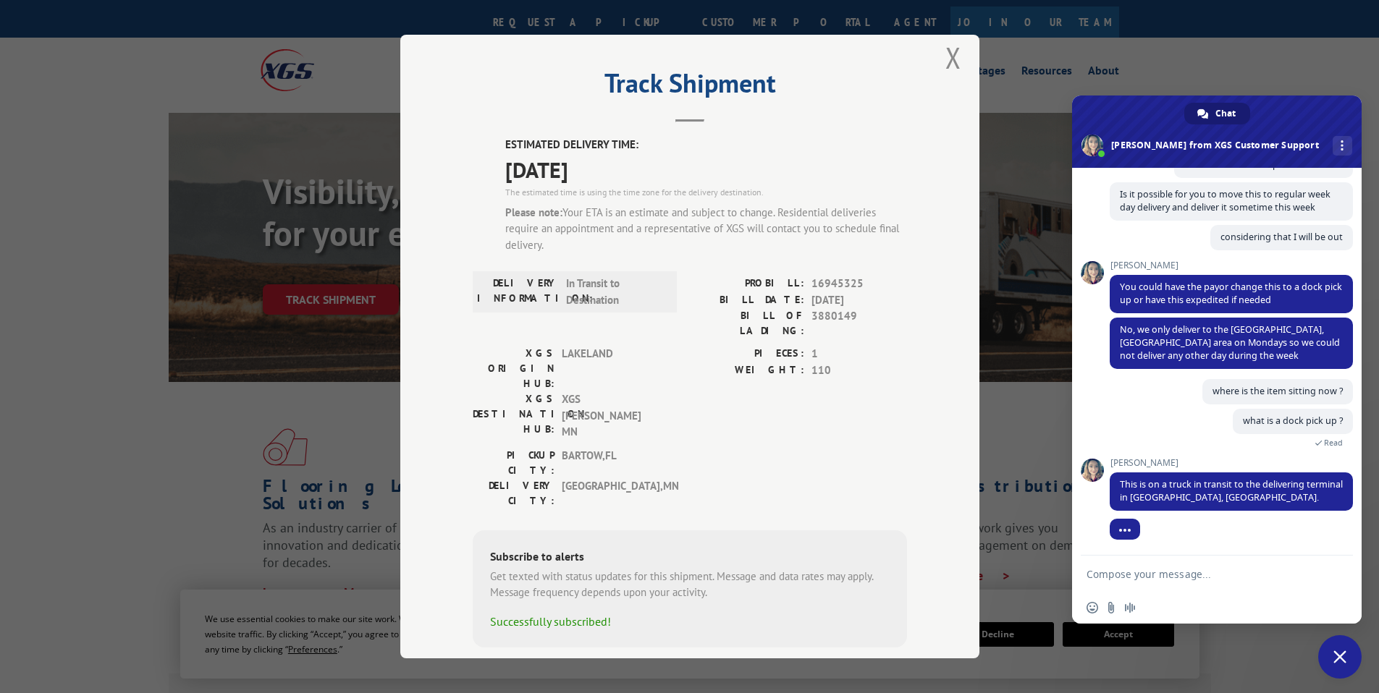
click at [1188, 572] on textarea "Compose your message..." at bounding box center [1200, 574] width 229 height 13
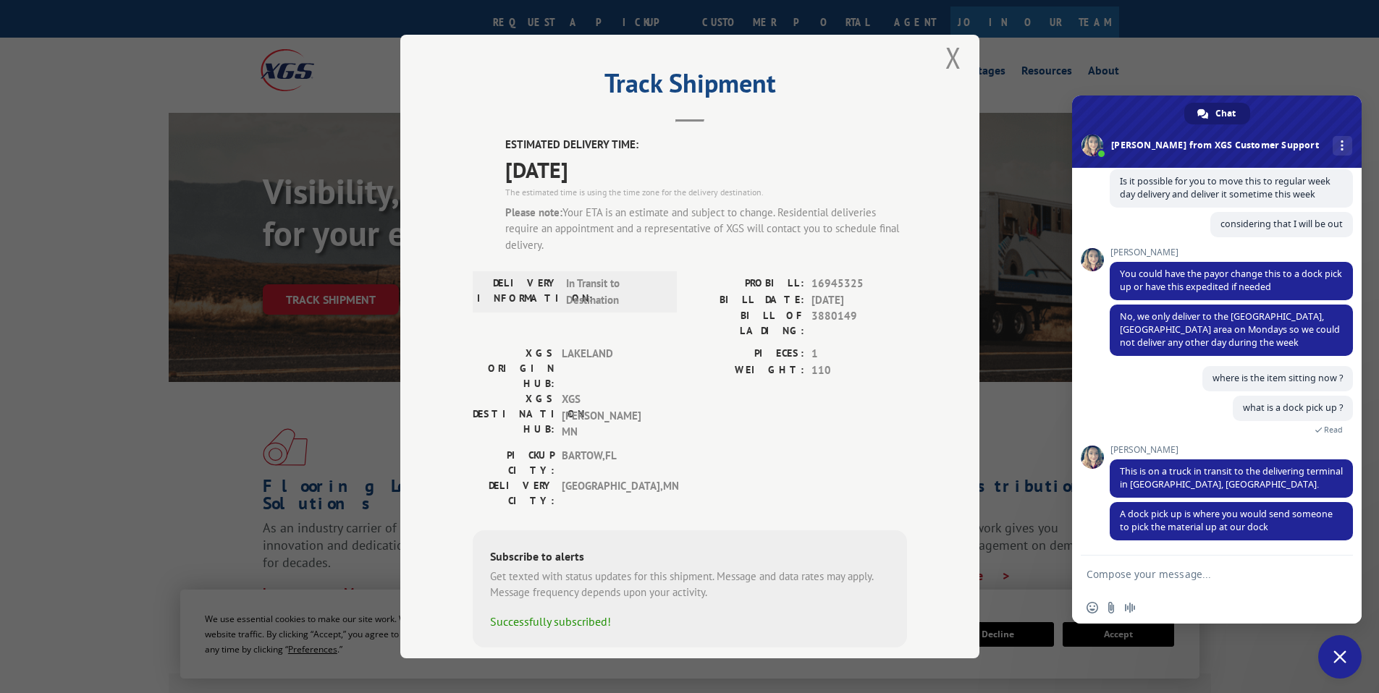
scroll to position [656, 0]
click at [1188, 572] on textarea "Compose your message..." at bounding box center [1200, 574] width 229 height 13
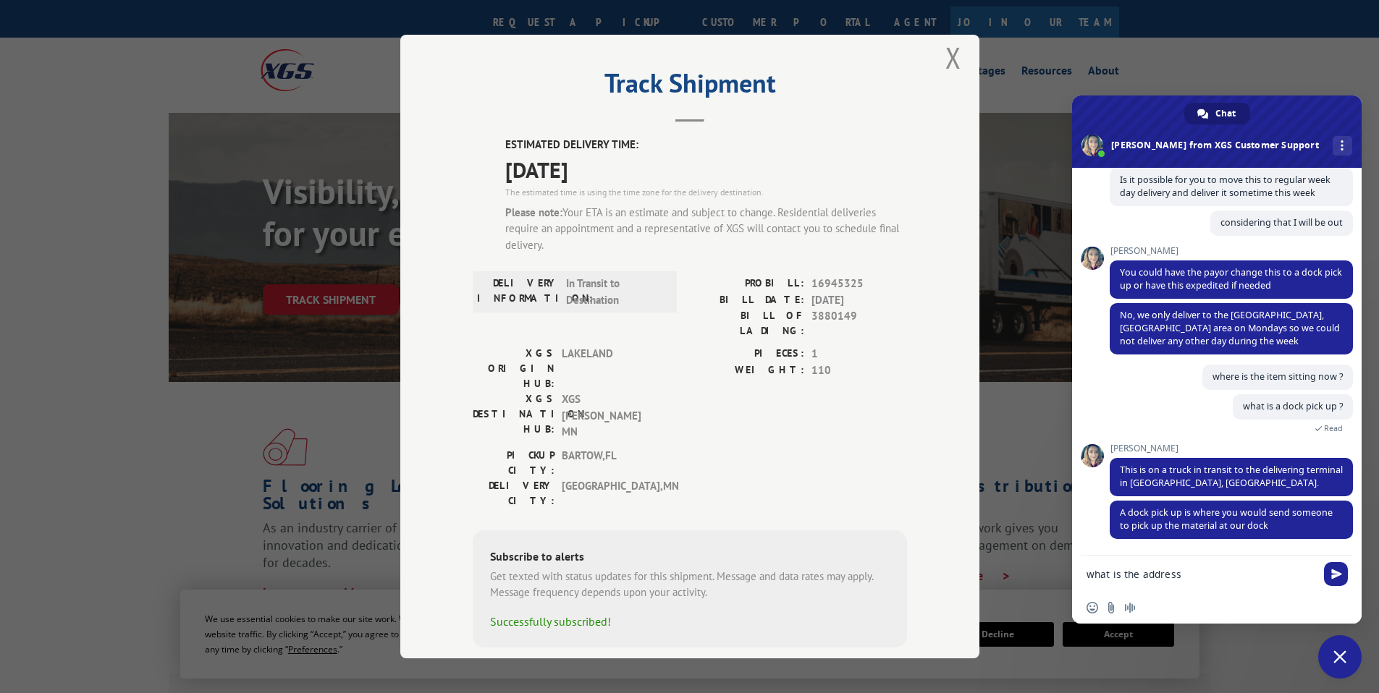
type textarea "what is the address ?"
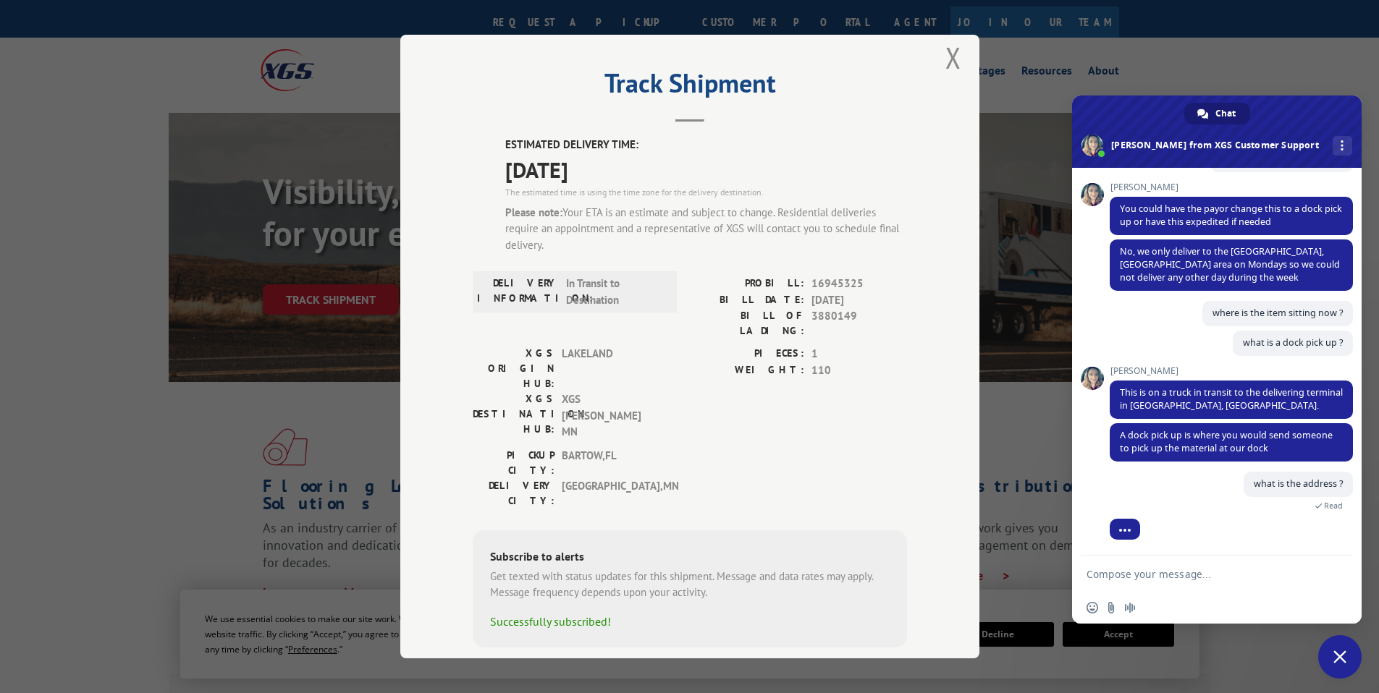
scroll to position [741, 0]
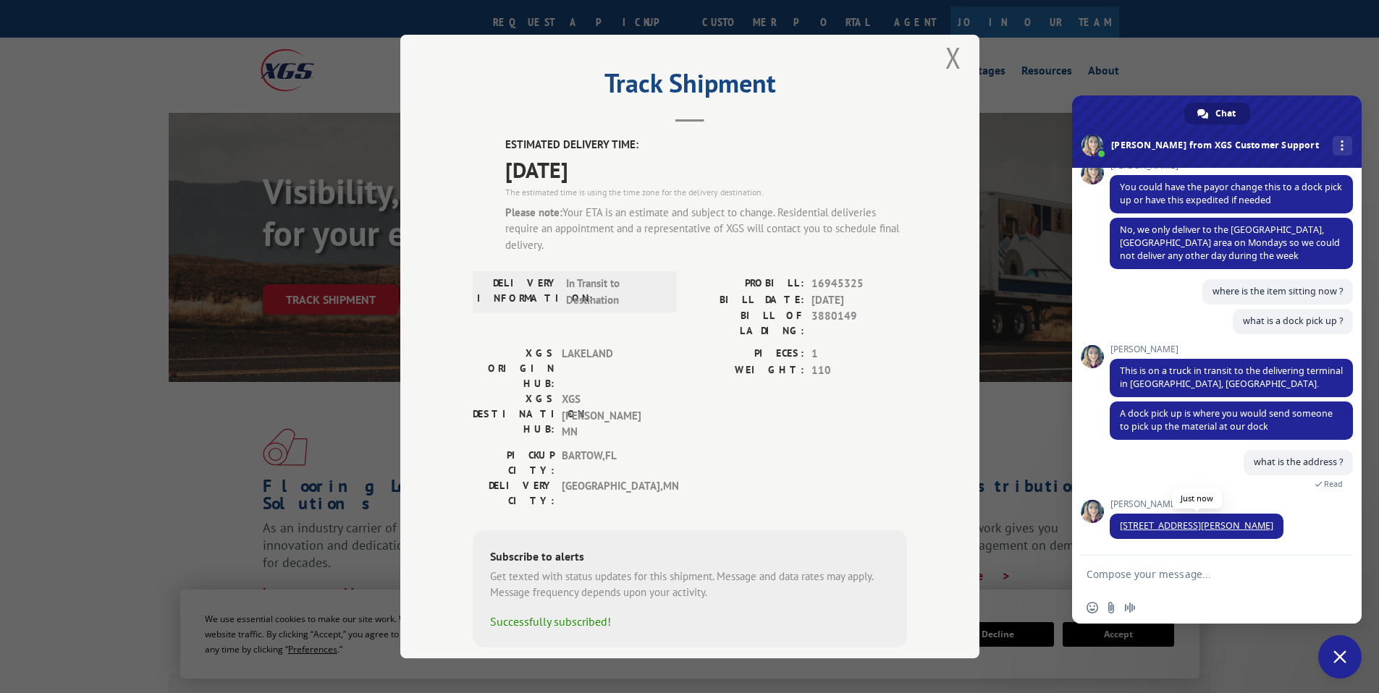
drag, startPoint x: 1117, startPoint y: 528, endPoint x: 1311, endPoint y: 528, distance: 194.0
click at [1283, 528] on span "[STREET_ADDRESS][PERSON_NAME]" at bounding box center [1197, 526] width 174 height 25
copy span "[STREET_ADDRESS][PERSON_NAME]"
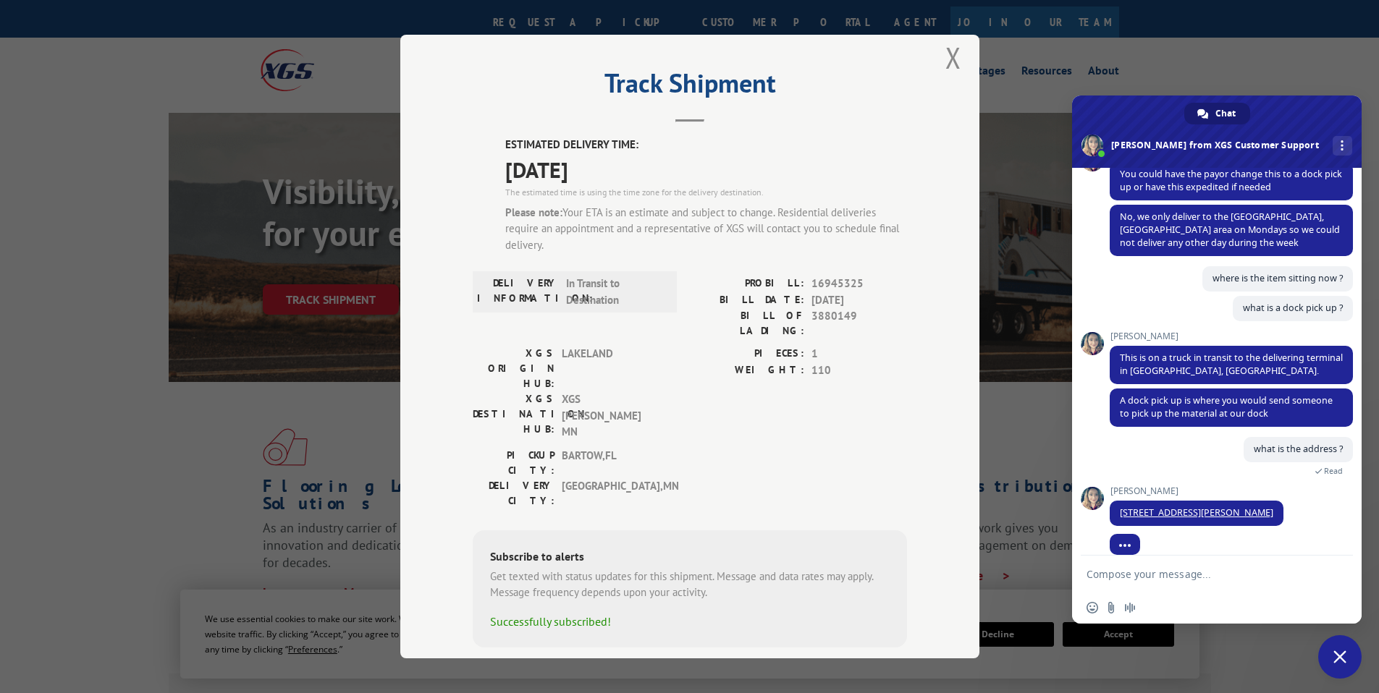
scroll to position [769, 0]
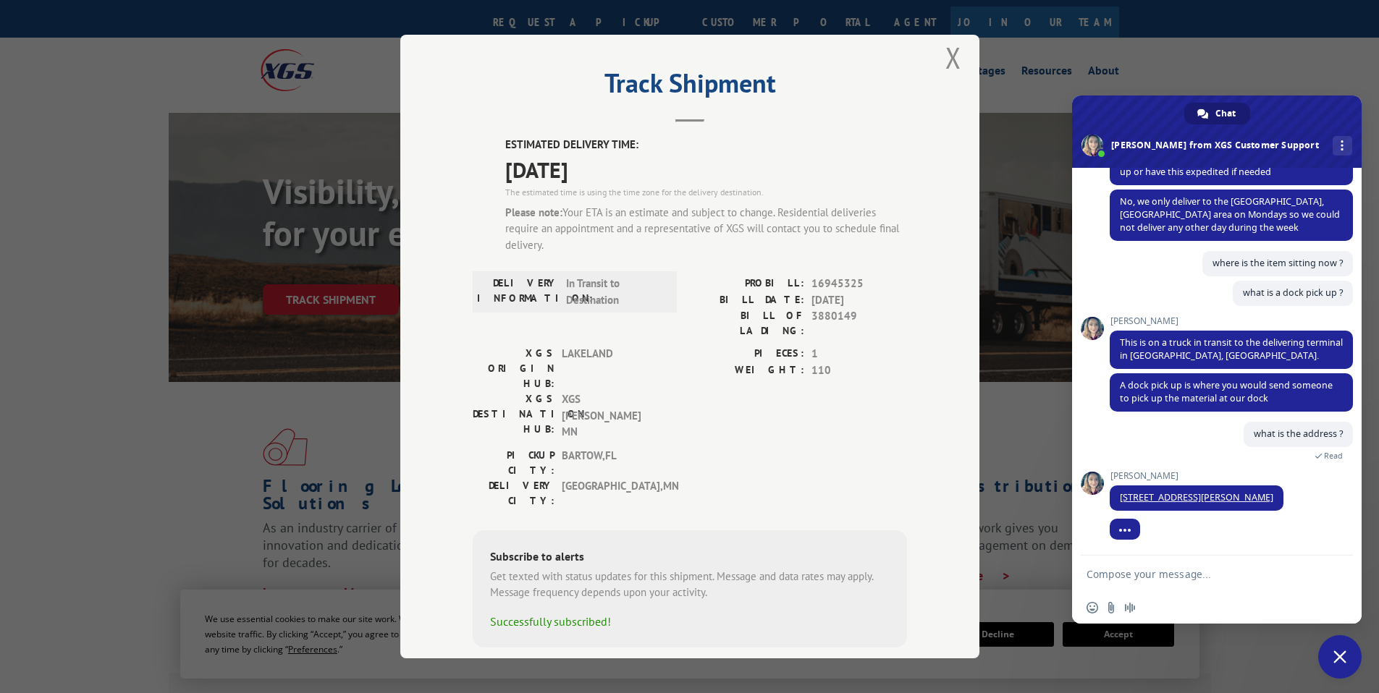
click at [1165, 579] on textarea "Compose your message..." at bounding box center [1200, 574] width 229 height 13
click at [1162, 565] on form at bounding box center [1200, 575] width 229 height 39
click at [1162, 575] on textarea "Compose your message..." at bounding box center [1200, 574] width 229 height 13
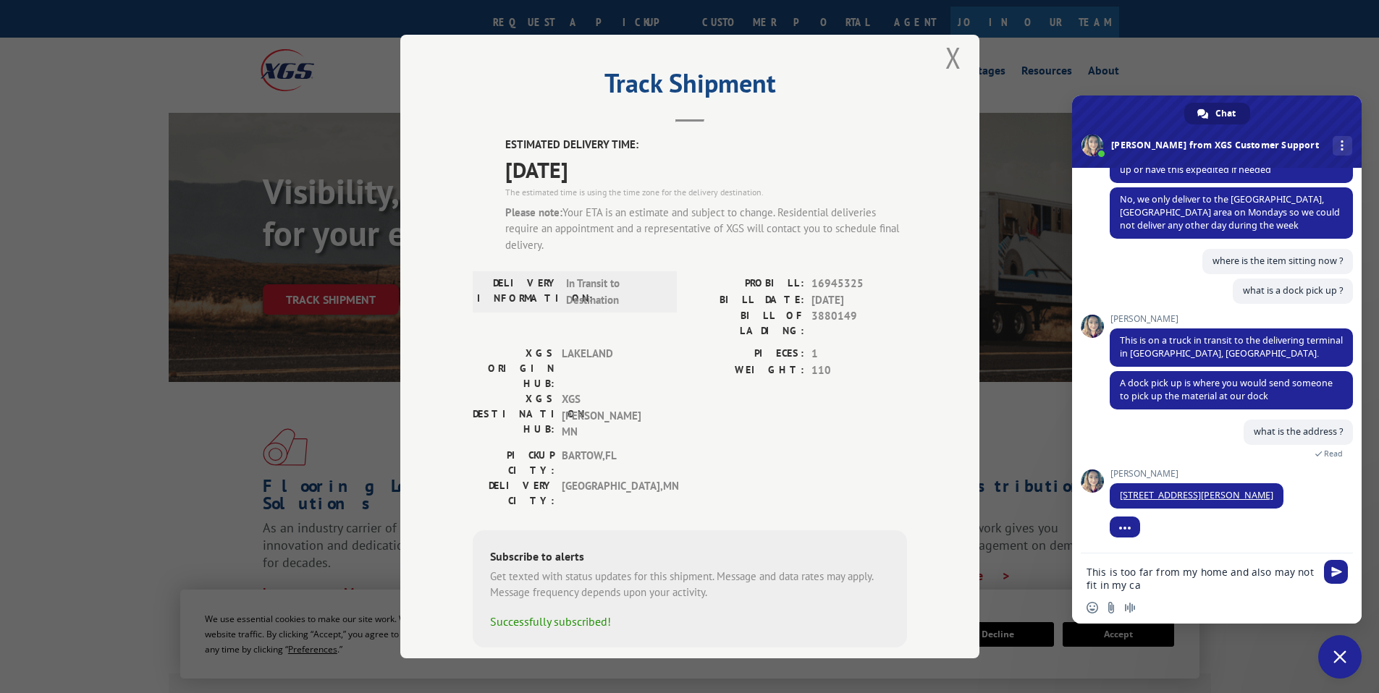
type textarea "This is too far from my home and also may not fit in my car"
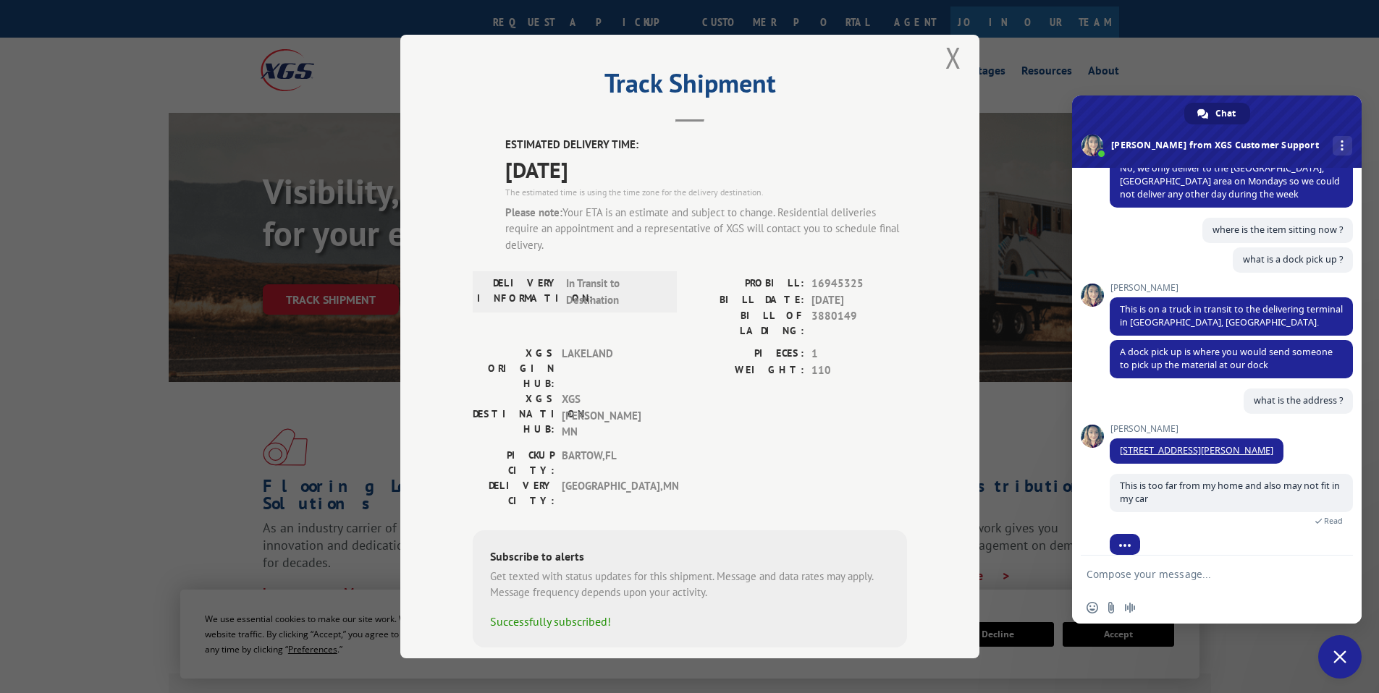
scroll to position [818, 0]
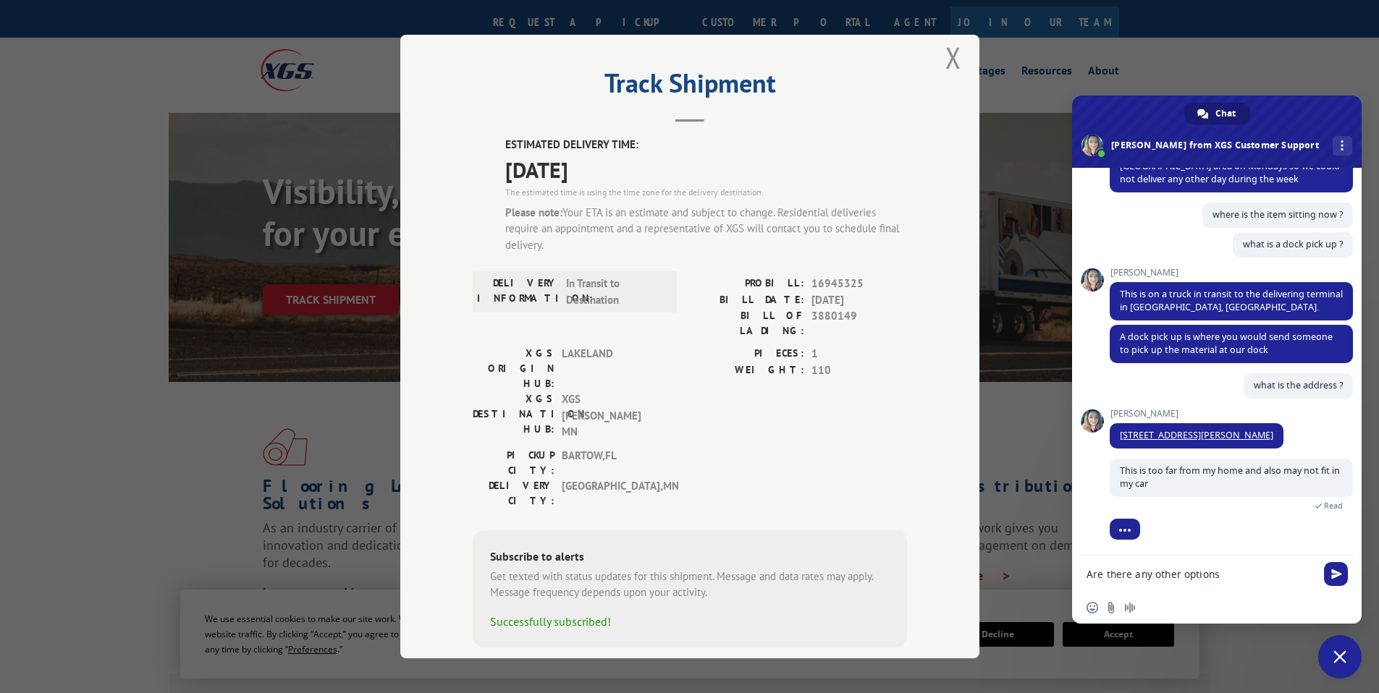
type textarea "Are there any other options ?"
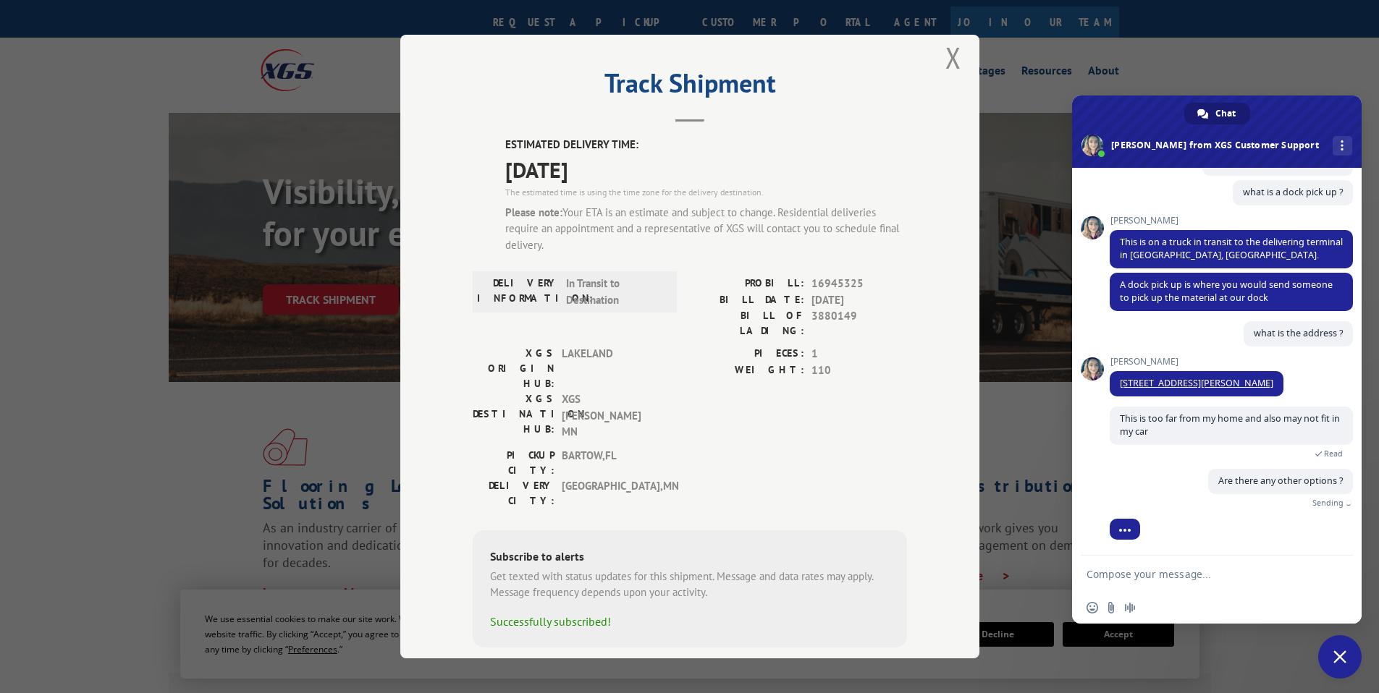
scroll to position [848, 0]
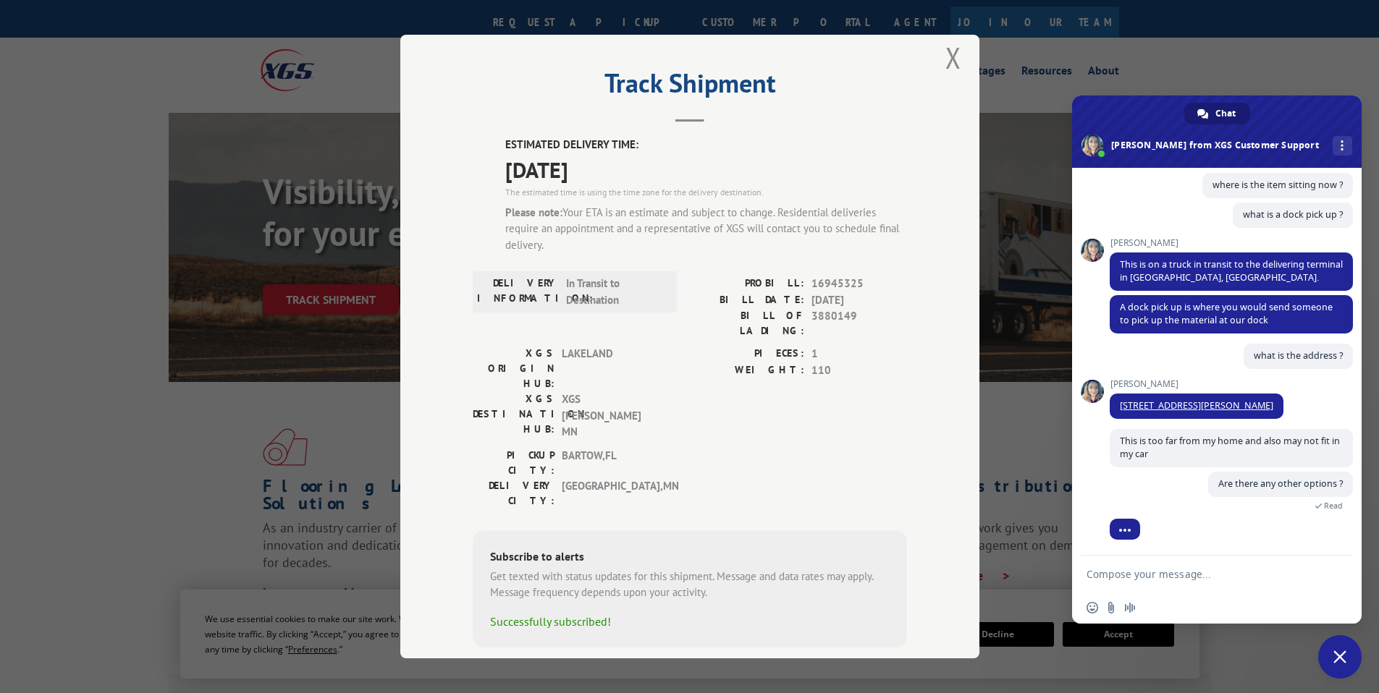
click at [1185, 356] on div "what is the address ? A minute ago" at bounding box center [1231, 361] width 243 height 35
click at [1155, 580] on textarea "Compose your message..." at bounding box center [1200, 574] width 229 height 13
type textarea "what is the process of expediting ?"
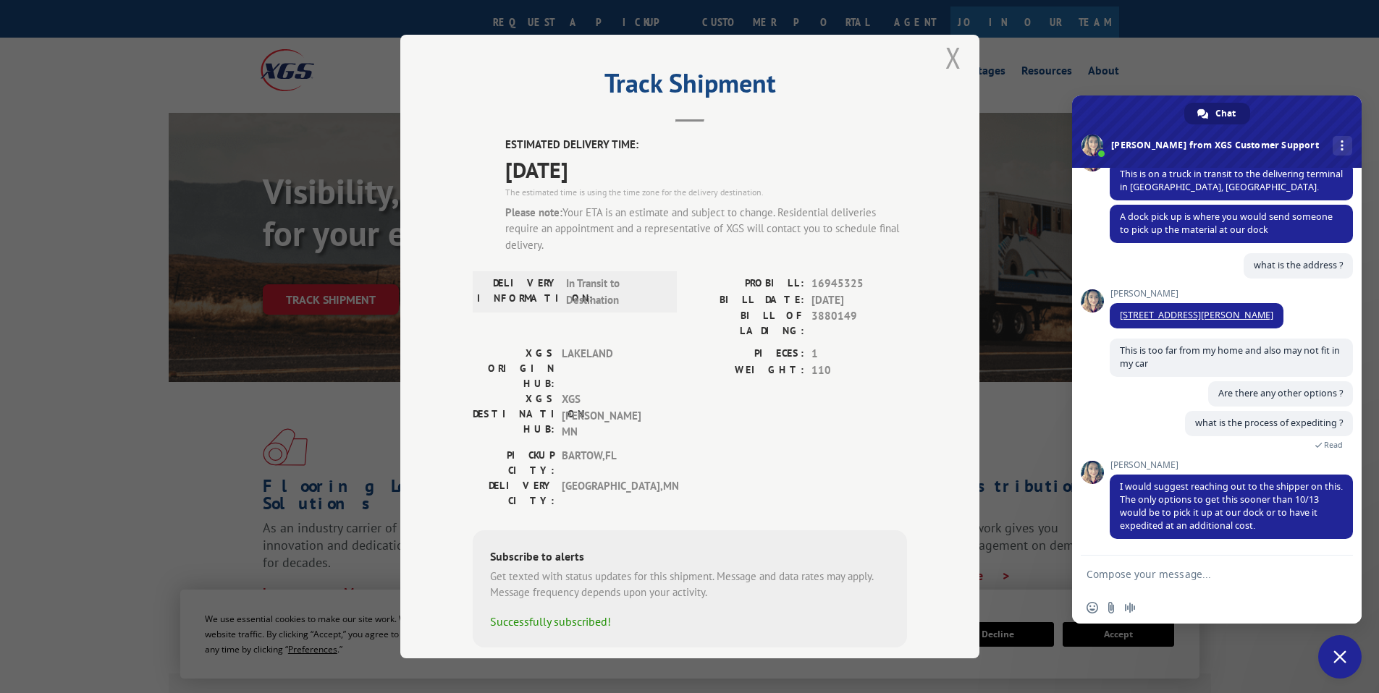
scroll to position [966, 0]
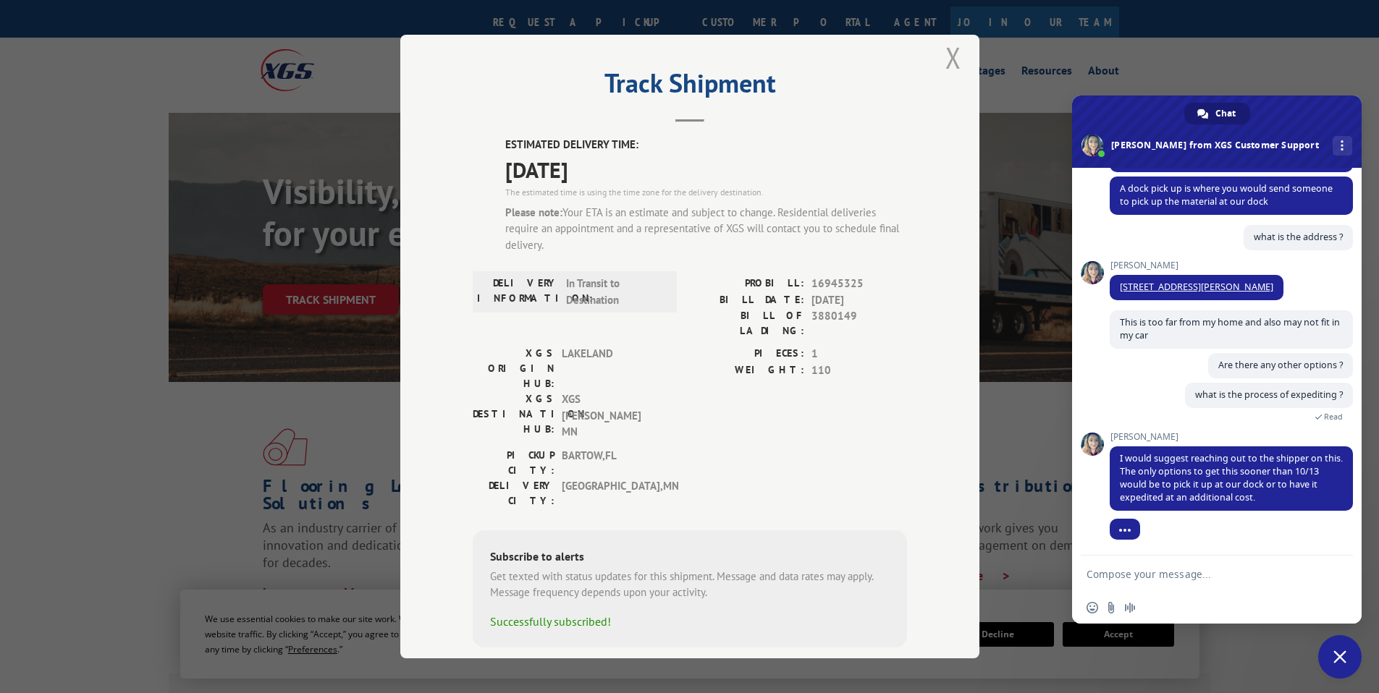
click at [945, 54] on button "Close modal" at bounding box center [953, 57] width 16 height 38
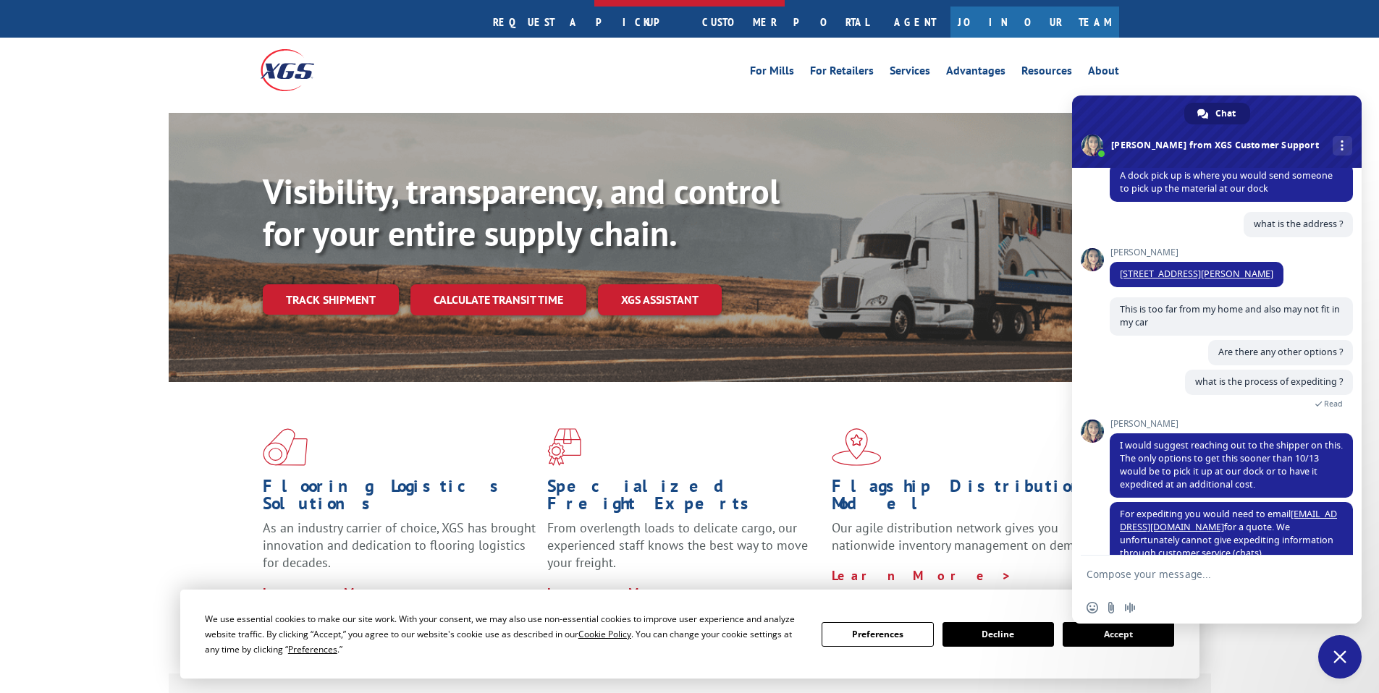
scroll to position [1007, 0]
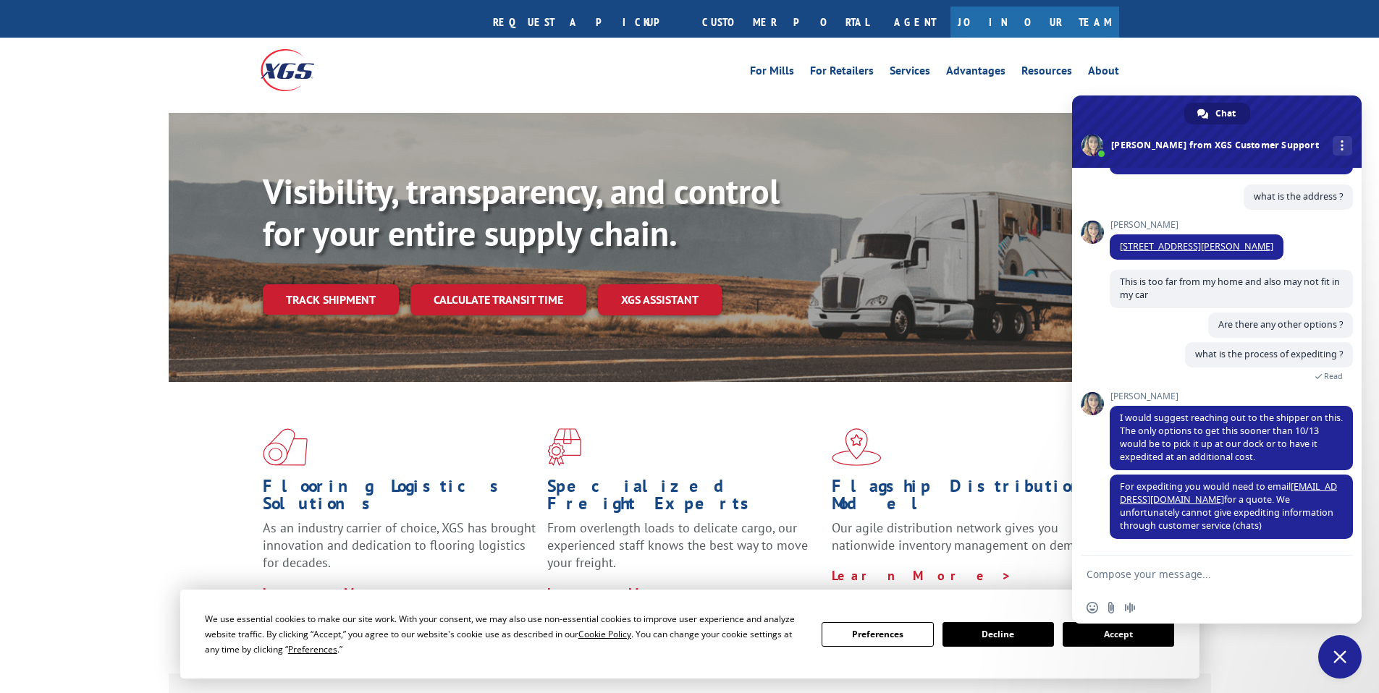
click at [1191, 582] on form at bounding box center [1200, 575] width 229 height 39
click at [1145, 574] on textarea "Compose your message..." at bounding box center [1200, 574] width 229 height 13
type textarea "ok"
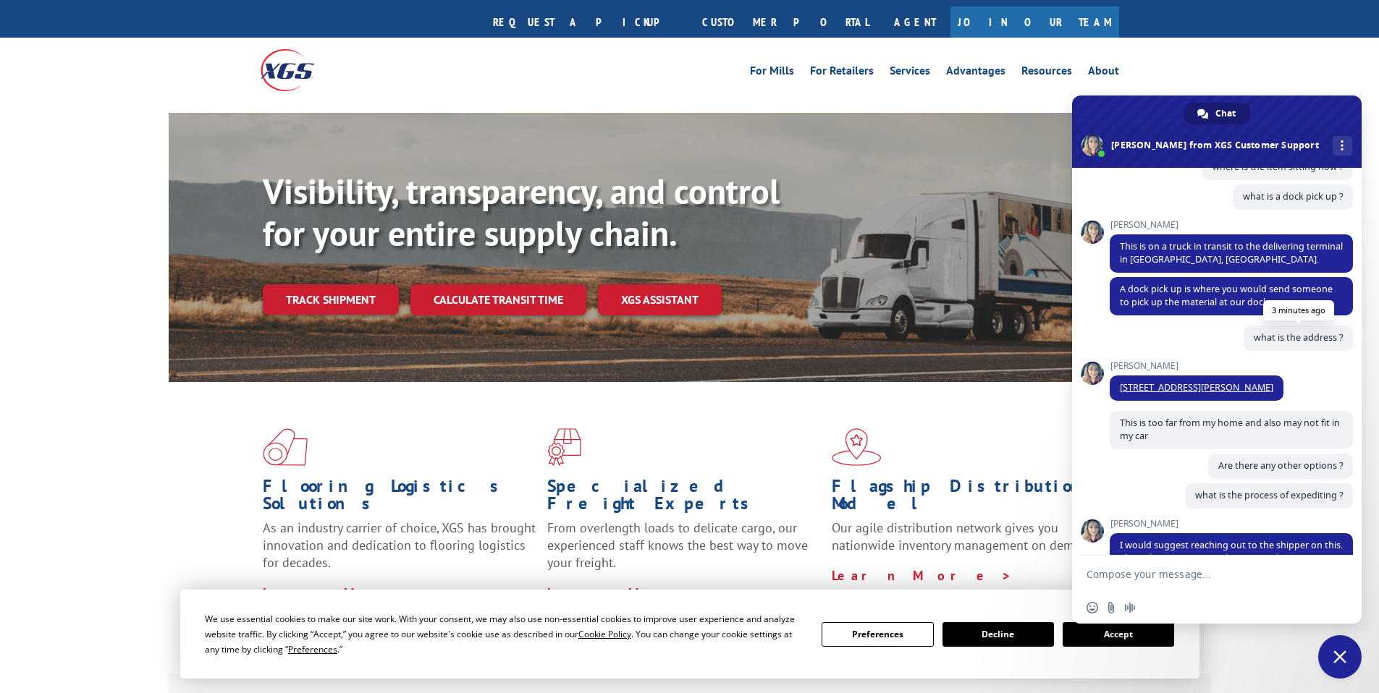
scroll to position [834, 0]
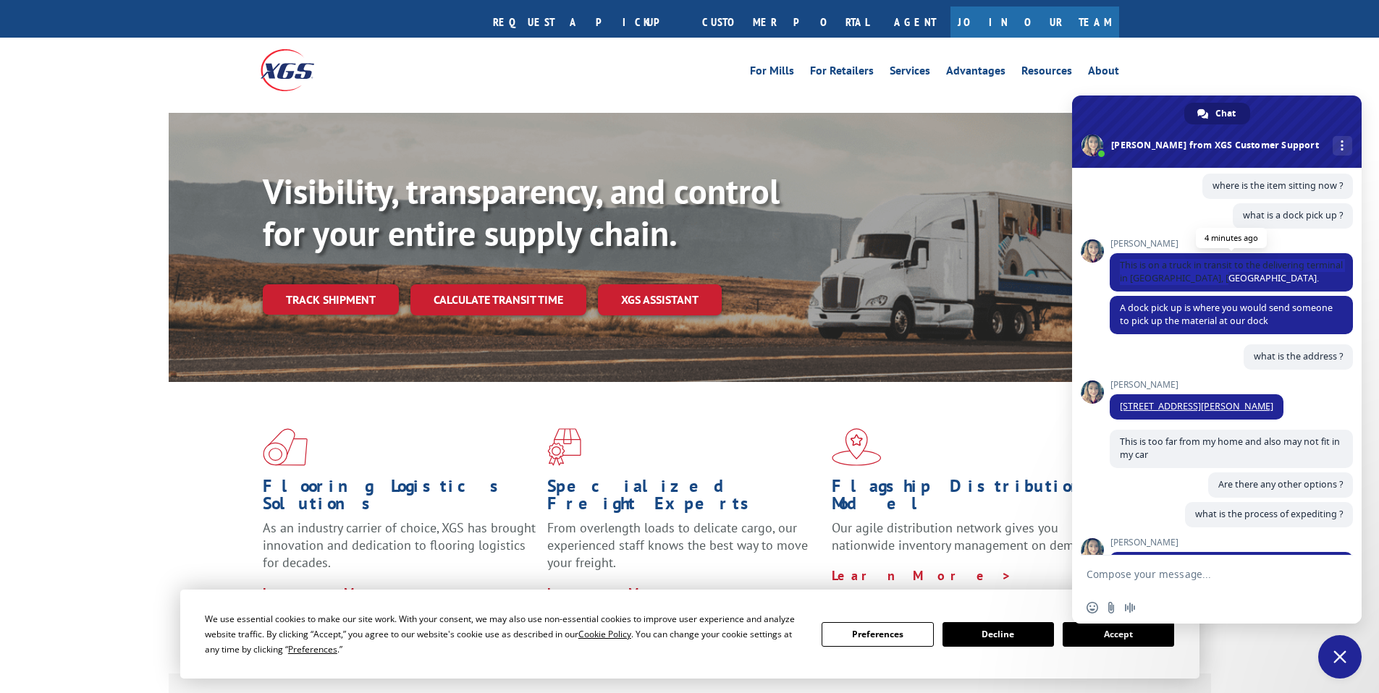
drag, startPoint x: 1266, startPoint y: 295, endPoint x: 1118, endPoint y: 278, distance: 148.6
click at [1118, 278] on span "This is on a truck in transit to the delivering terminal in [GEOGRAPHIC_DATA], …" at bounding box center [1231, 272] width 243 height 38
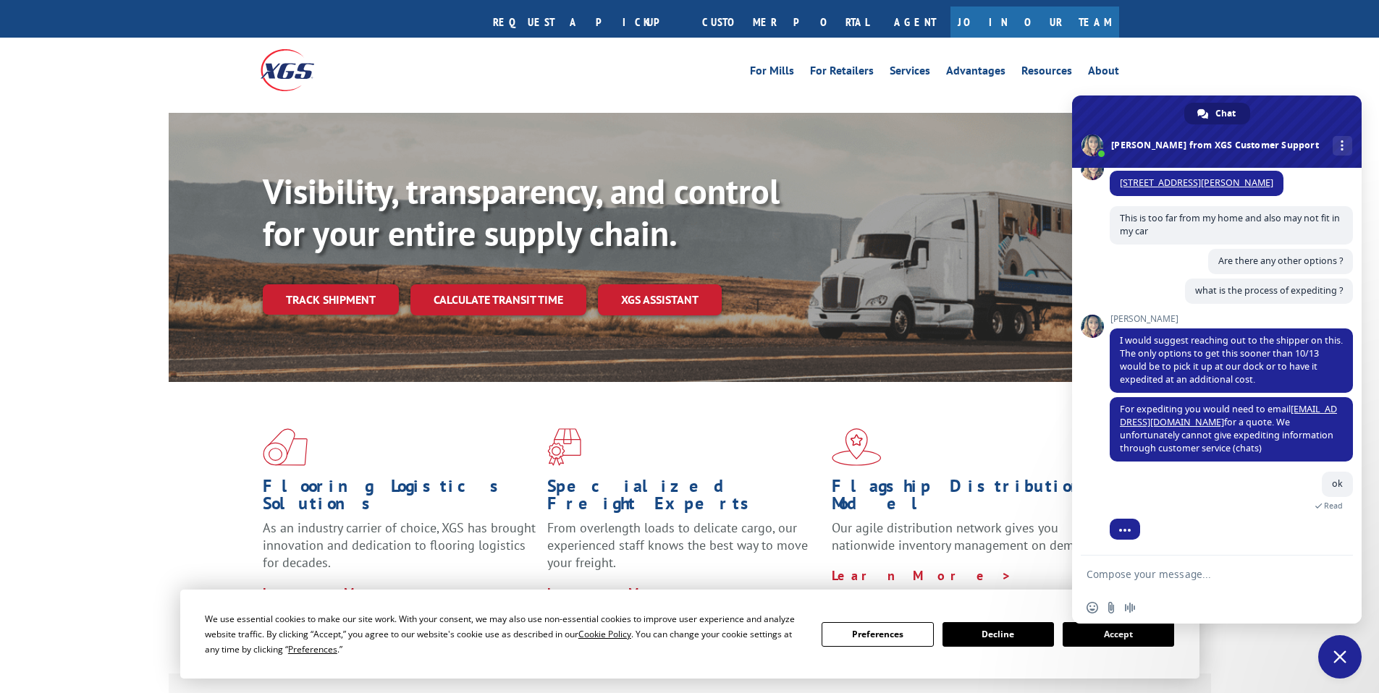
copy span "This is on a truck in transit to the delivering terminal in [GEOGRAPHIC_DATA], …"
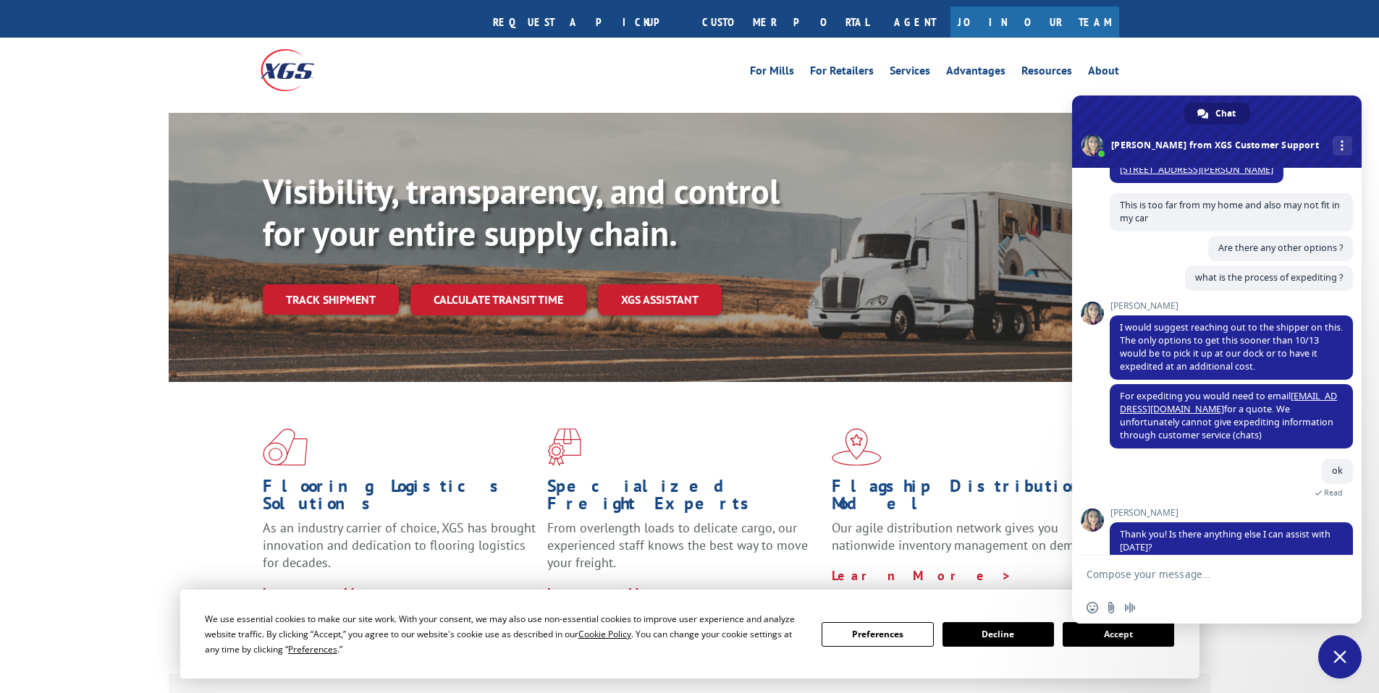
scroll to position [1105, 0]
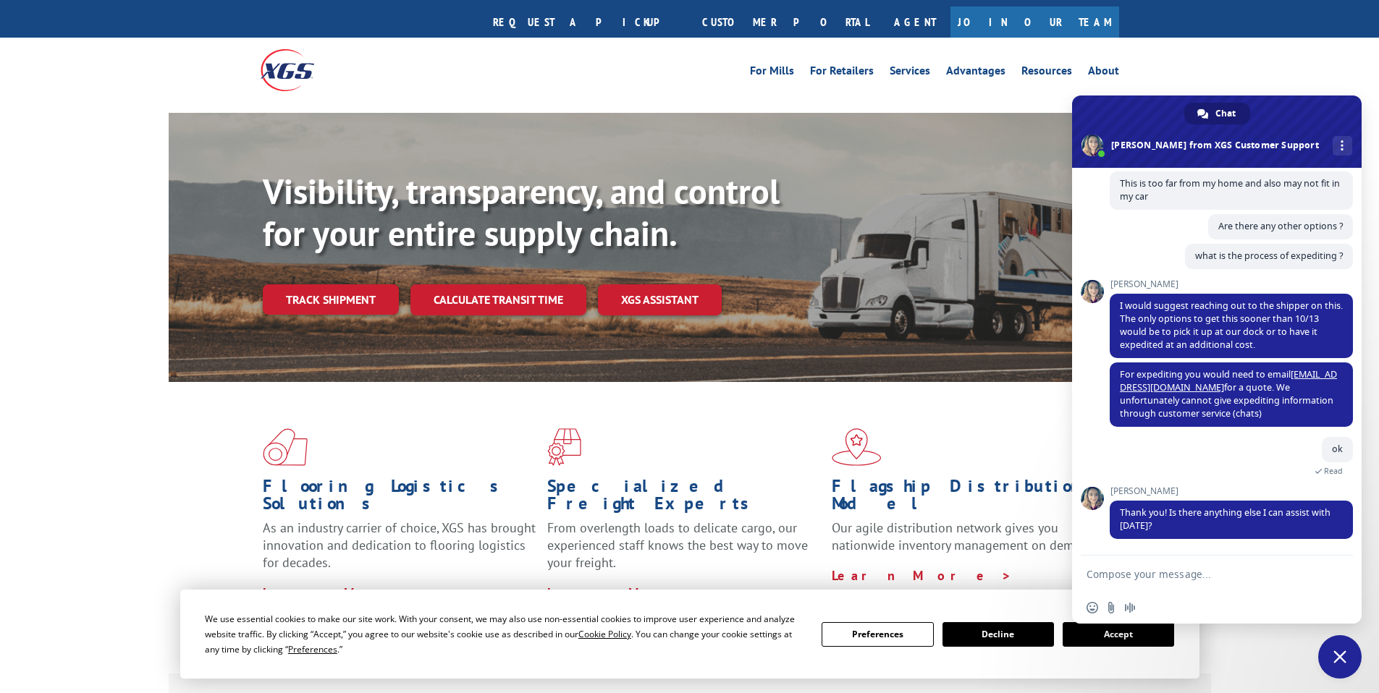
click at [1187, 577] on textarea "Compose your message..." at bounding box center [1200, 574] width 229 height 13
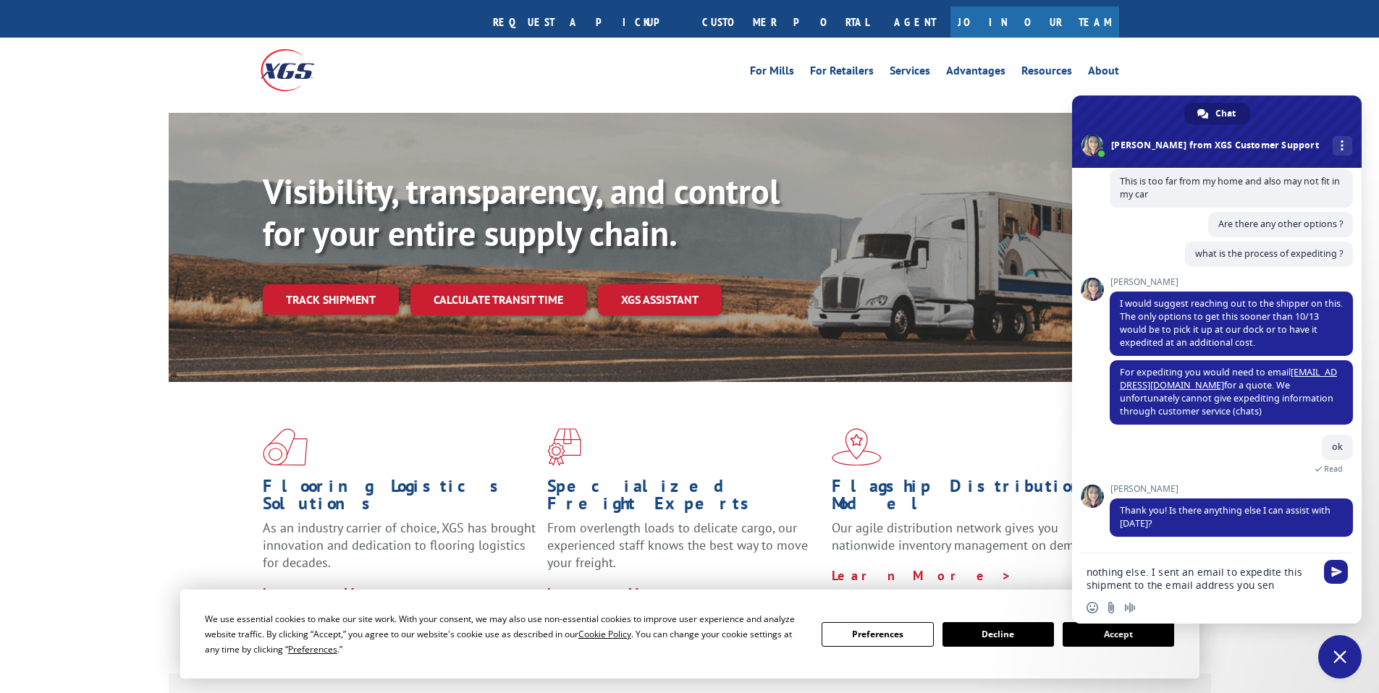
type textarea "nothing else. I sent an email to expedite this shipment to the email address yo…"
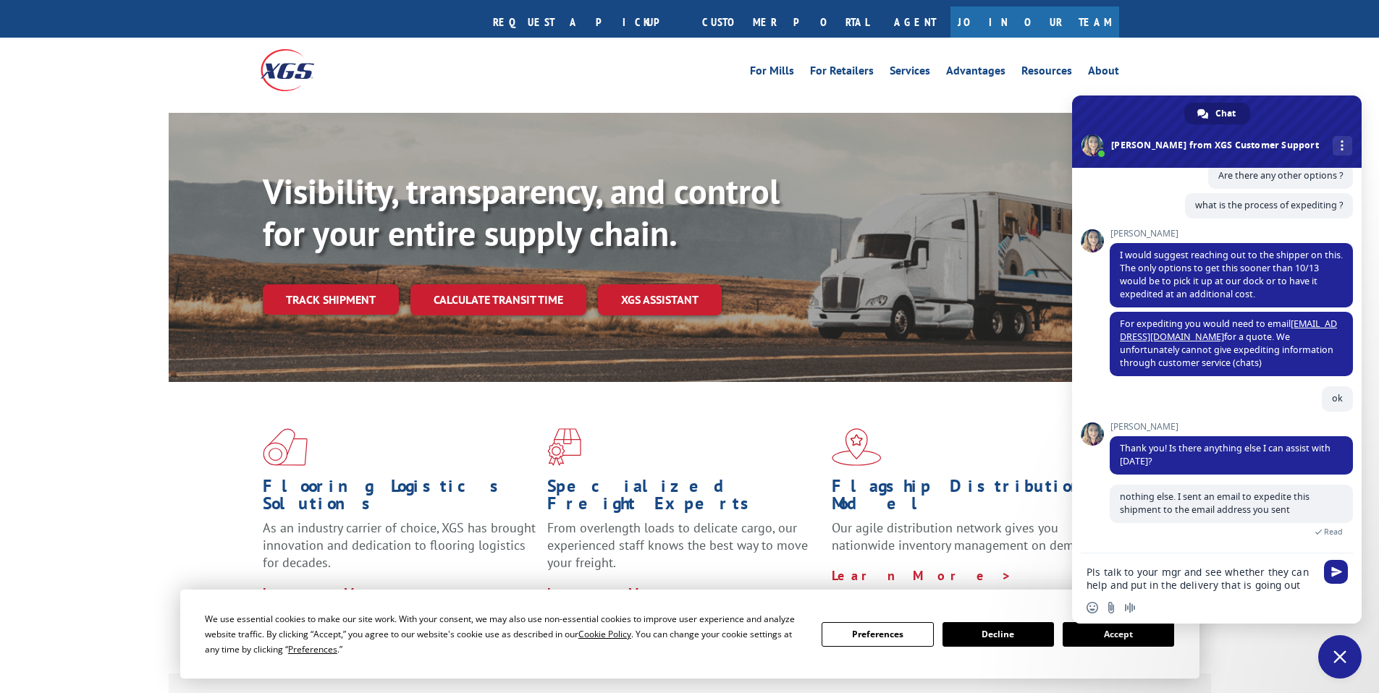
scroll to position [1169, 0]
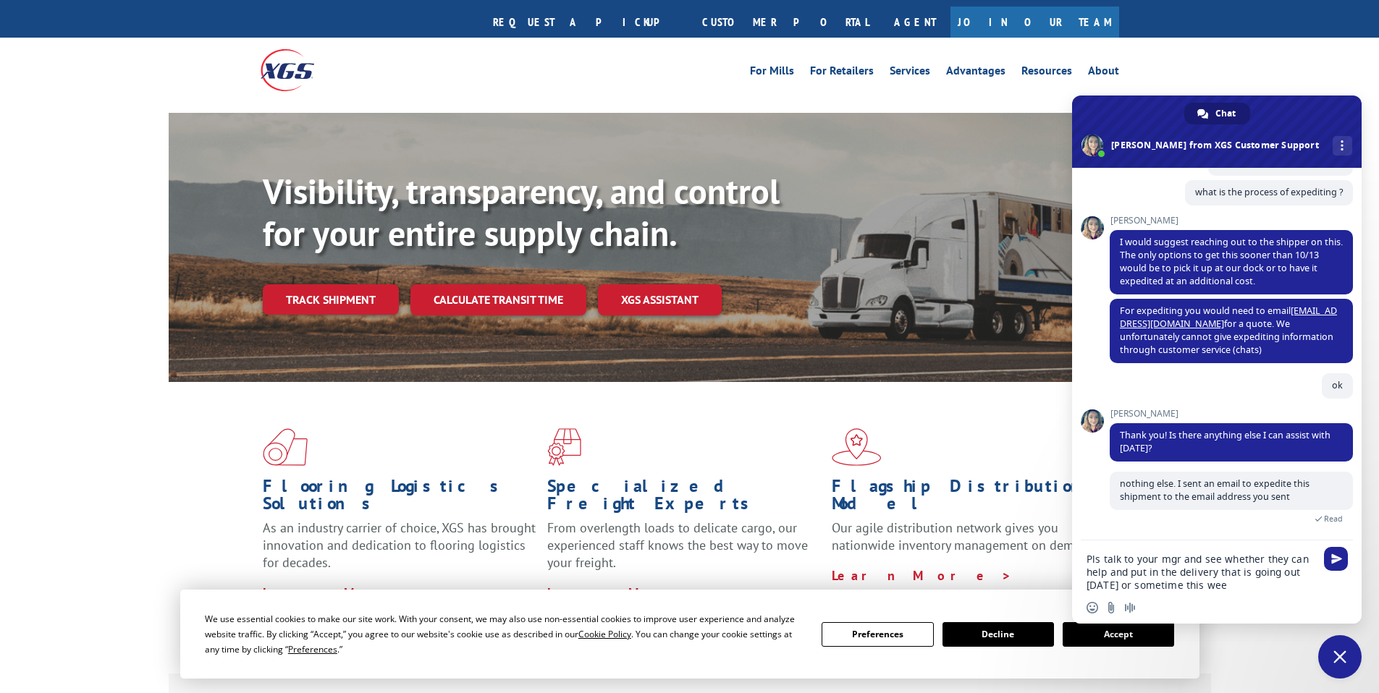
type textarea "Pls talk to your mgr and see whether they can help and put in the delivery that…"
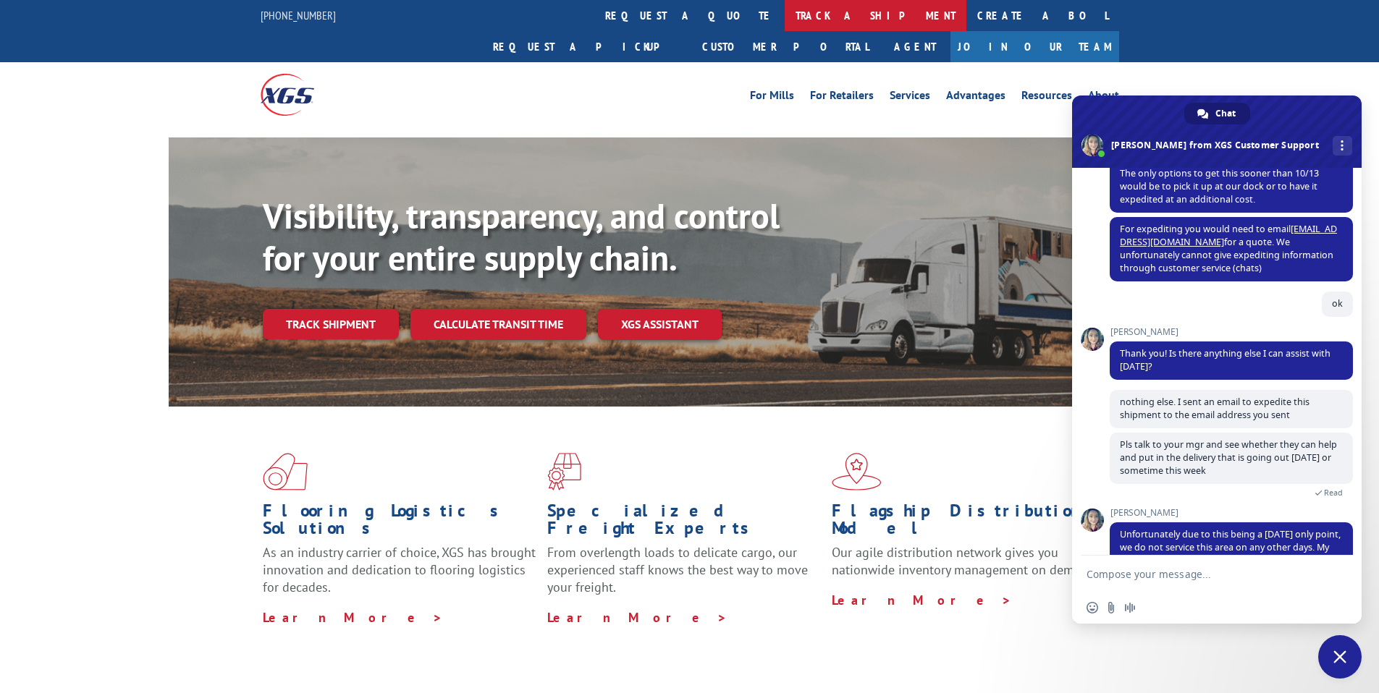
scroll to position [1298, 0]
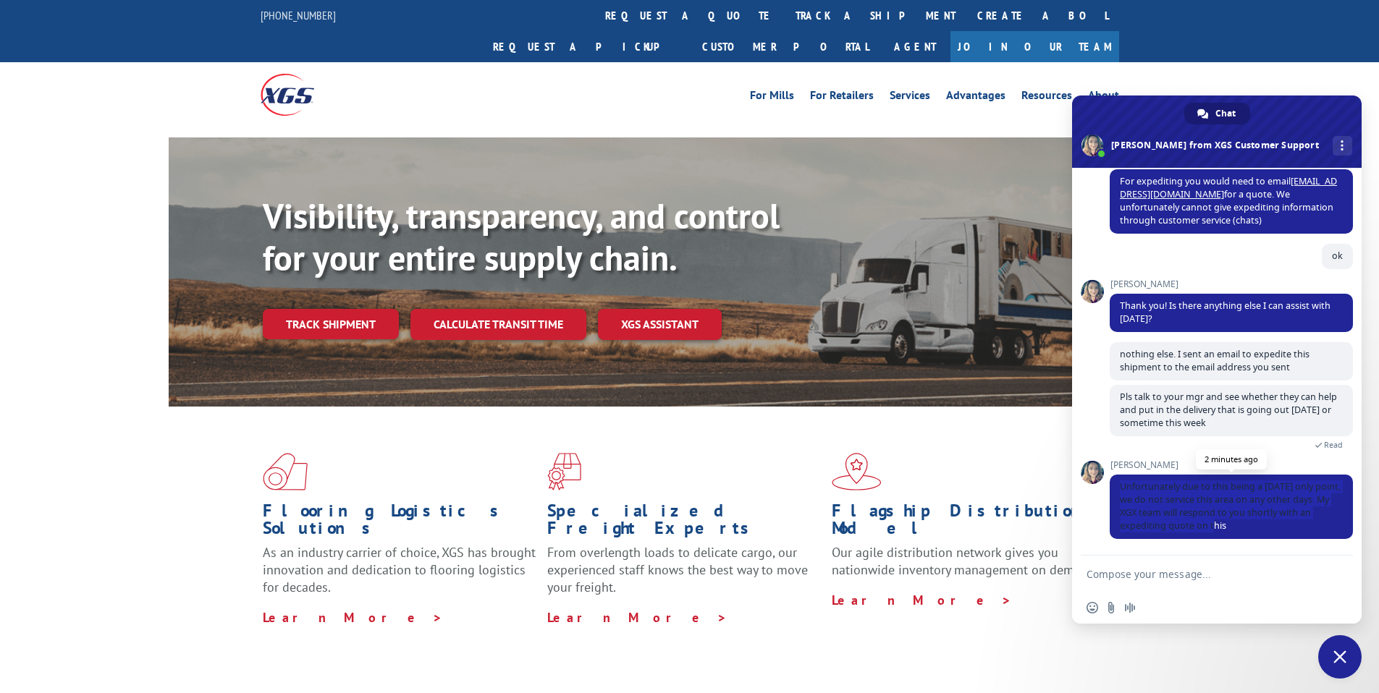
drag, startPoint x: 1120, startPoint y: 486, endPoint x: 1247, endPoint y: 528, distance: 133.4
click at [1247, 528] on span "Unfortunately due to this being a [DATE] only point, we do not service this are…" at bounding box center [1230, 506] width 221 height 51
click at [1230, 517] on span "Unfortunately due to this being a [DATE] only point, we do not service this are…" at bounding box center [1230, 506] width 221 height 51
drag, startPoint x: 1146, startPoint y: 515, endPoint x: 1260, endPoint y: 525, distance: 114.0
click at [1260, 525] on span "Unfortunately due to this being a [DATE] only point, we do not service this are…" at bounding box center [1231, 507] width 243 height 64
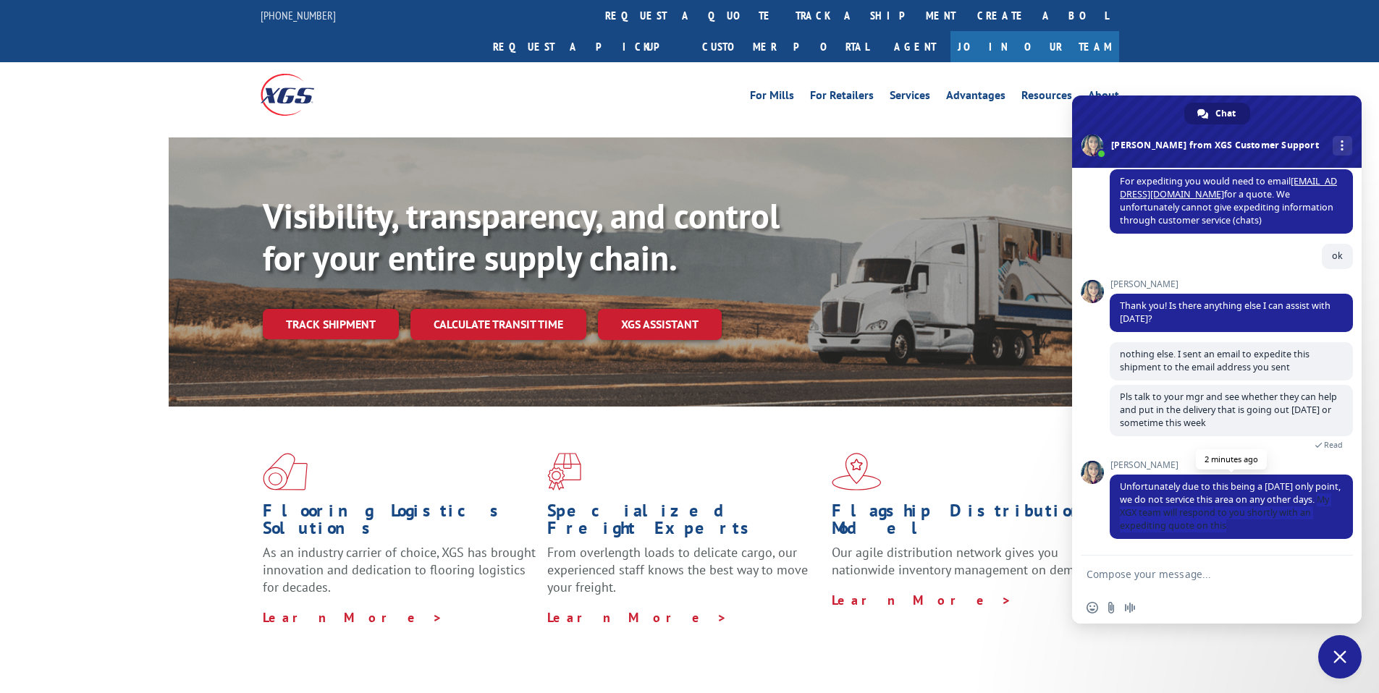
click at [1276, 525] on span "Unfortunately due to this being a [DATE] only point, we do not service this are…" at bounding box center [1231, 507] width 243 height 64
click at [1247, 586] on form at bounding box center [1200, 575] width 229 height 39
click at [1199, 580] on textarea "Compose your message..." at bounding box center [1200, 574] width 229 height 13
type textarea "Thx"
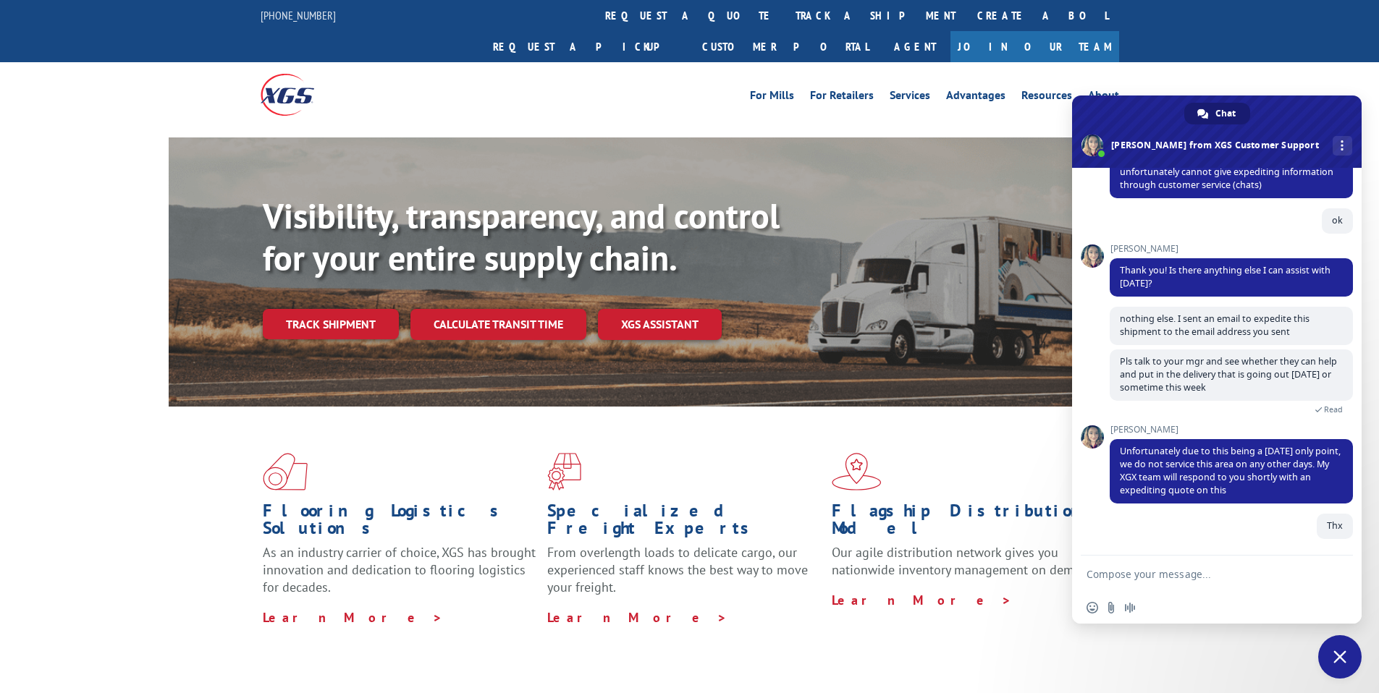
scroll to position [1334, 0]
click at [1188, 62] on div "For [PERSON_NAME] For Retailers Services Advantages Resources About For [PERSON…" at bounding box center [689, 94] width 1379 height 64
click at [1338, 654] on span "Close chat" at bounding box center [1339, 657] width 13 height 13
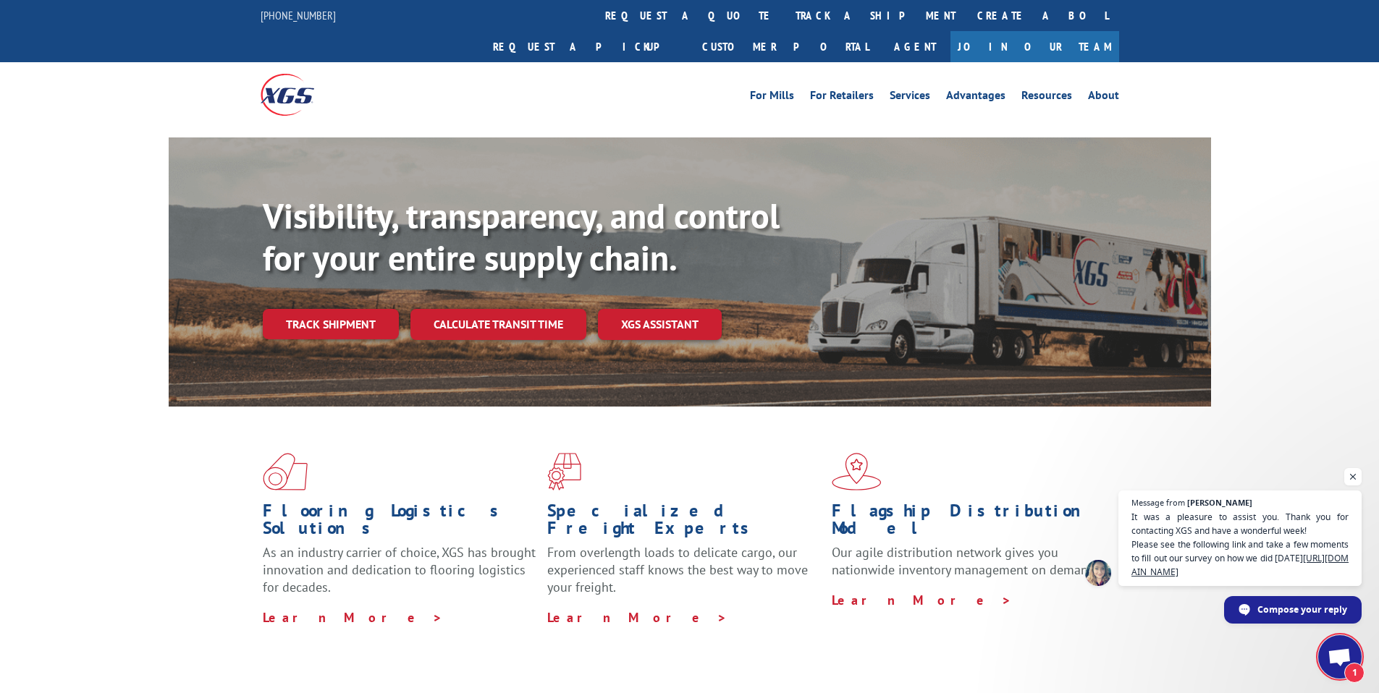
scroll to position [1436, 0]
